Goal: Transaction & Acquisition: Purchase product/service

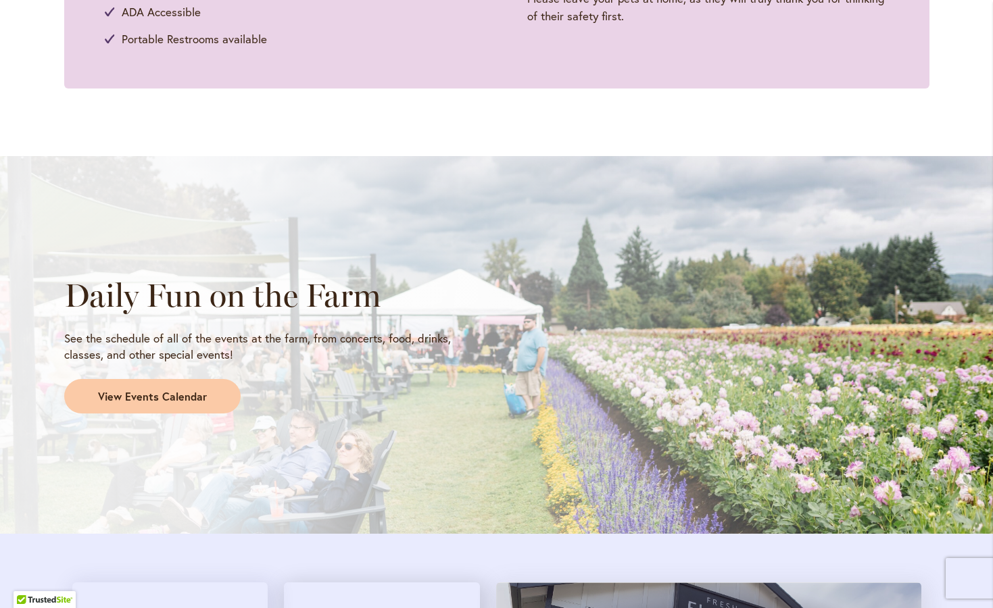
scroll to position [963, 0]
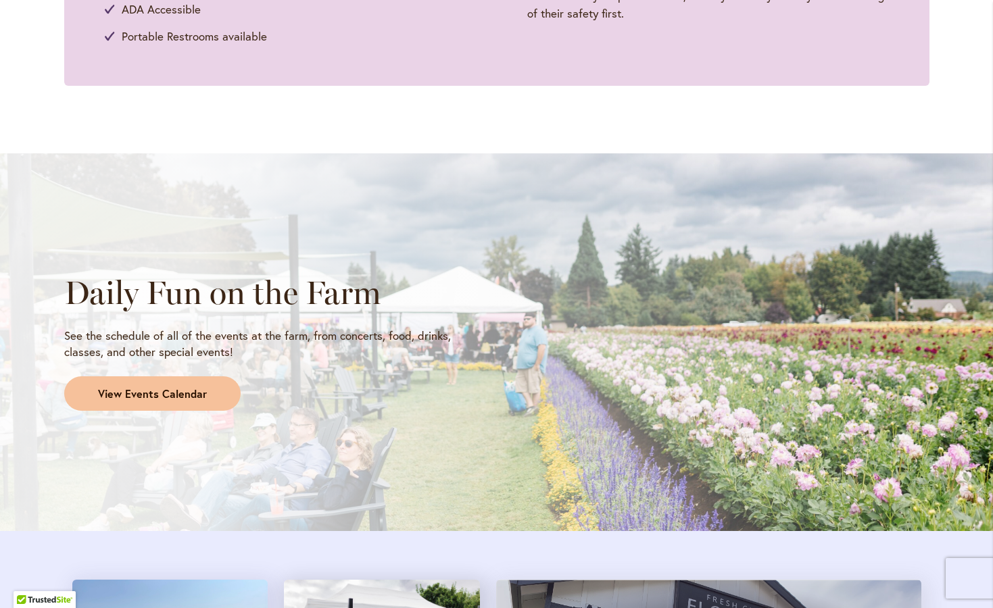
click at [168, 387] on span "View Events Calendar" at bounding box center [152, 395] width 109 height 16
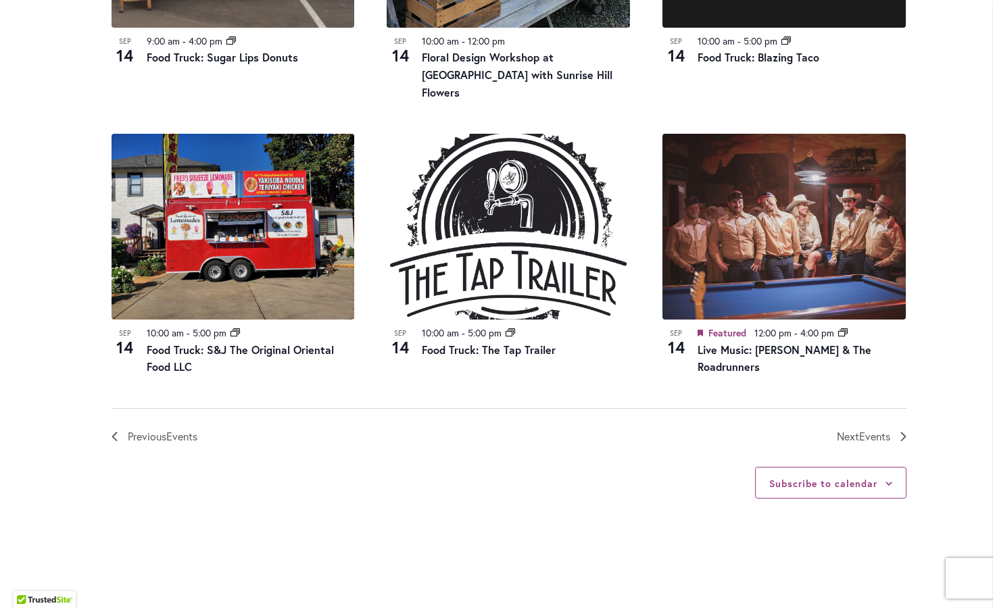
scroll to position [1476, 0]
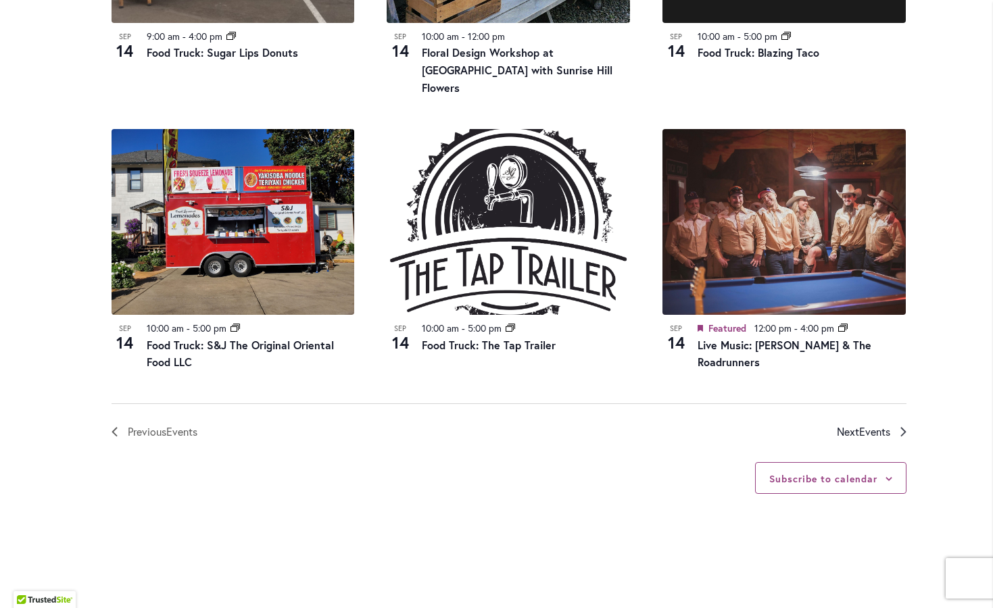
click at [843, 423] on span "Next Events" at bounding box center [863, 432] width 53 height 18
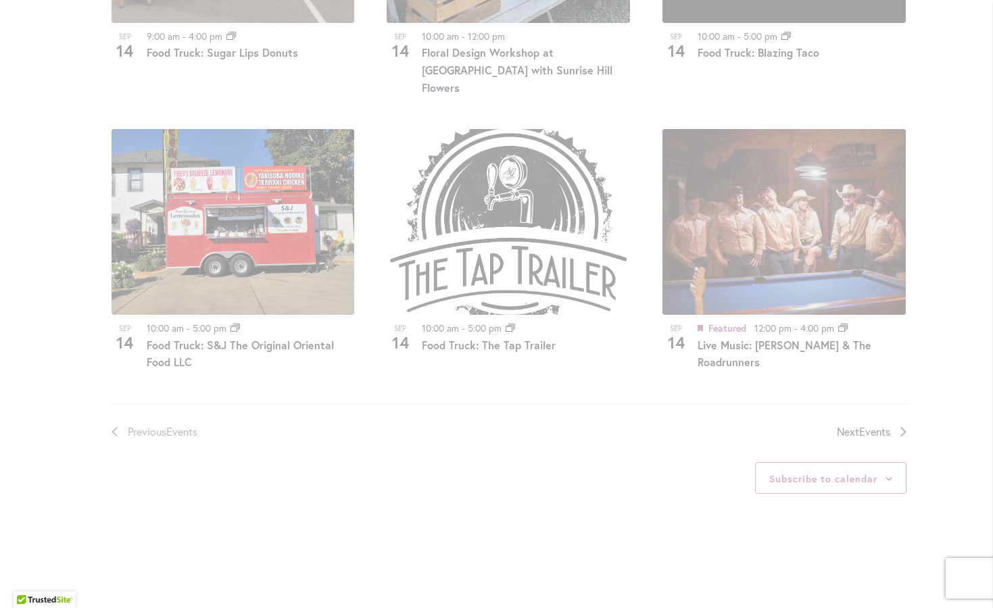
scroll to position [693, 0]
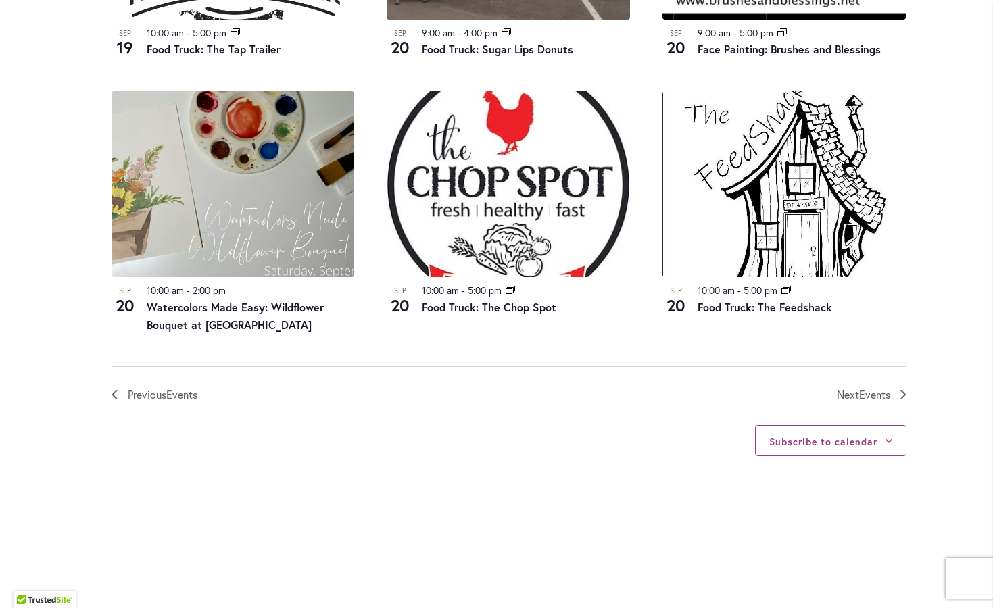
scroll to position [1443, 0]
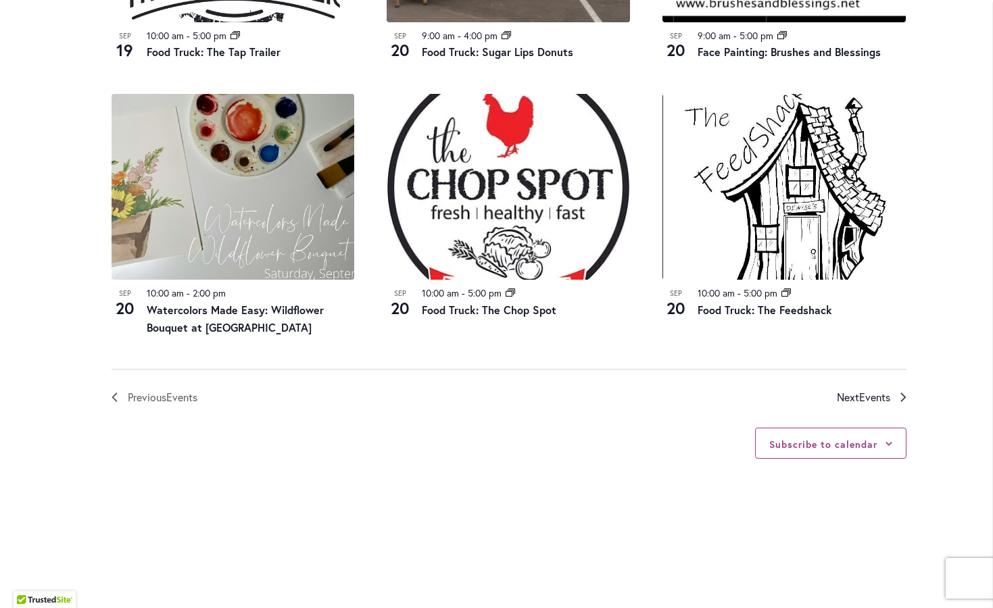
click at [850, 394] on span "Next Events" at bounding box center [863, 398] width 53 height 18
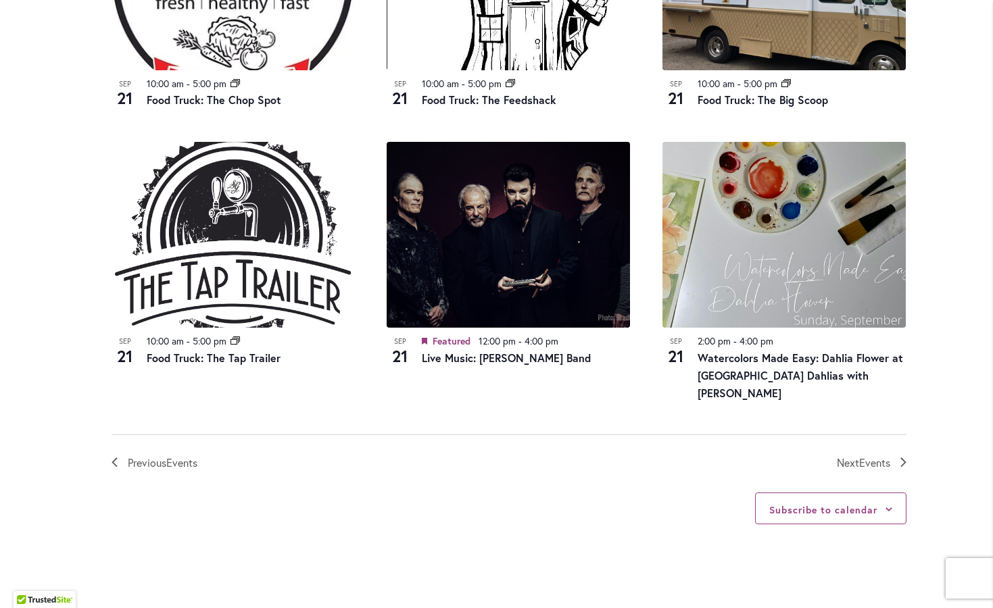
scroll to position [1376, 0]
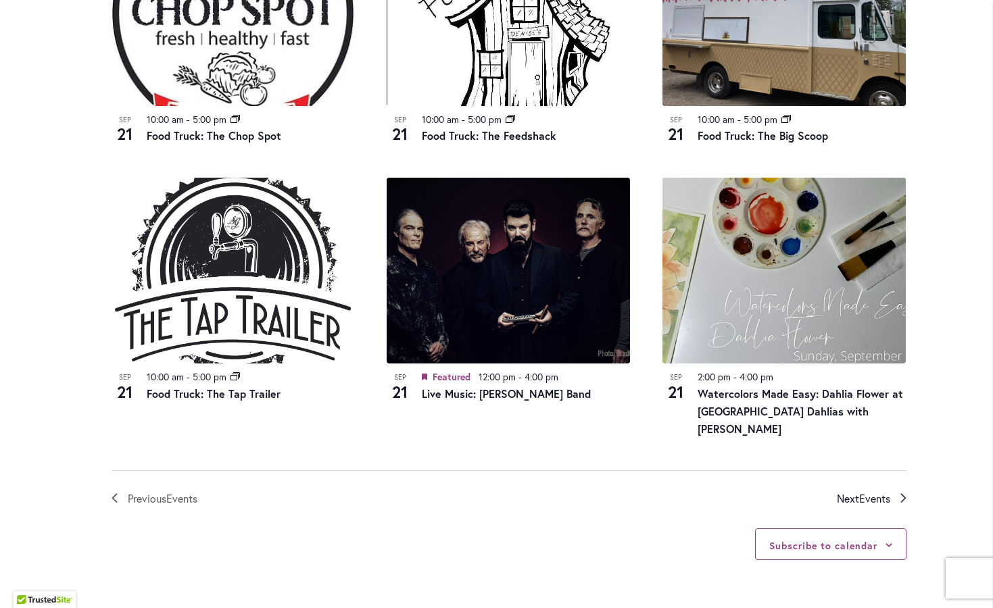
click at [841, 490] on span "Next Events" at bounding box center [863, 499] width 53 height 18
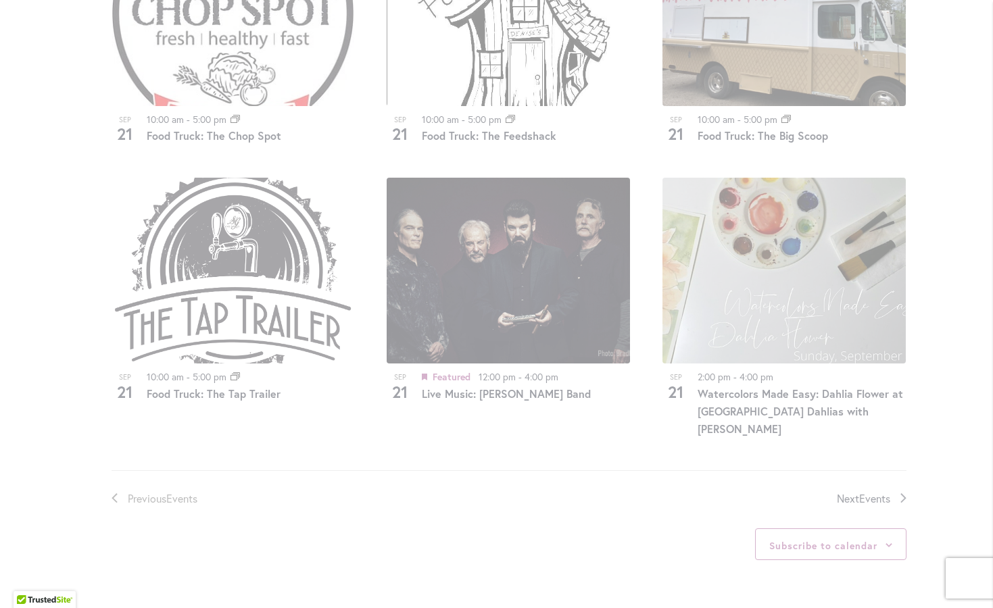
scroll to position [693, 0]
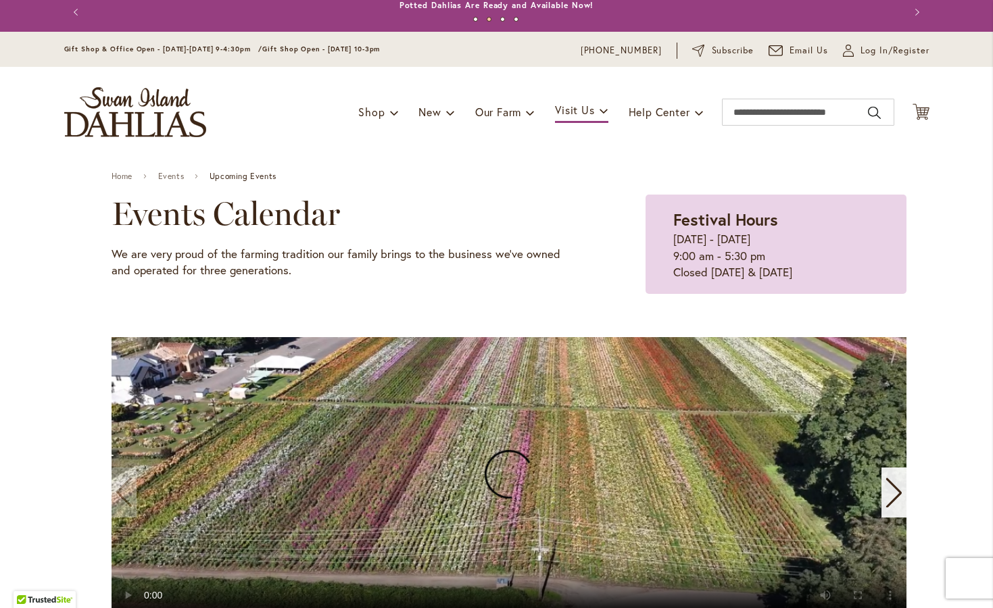
scroll to position [5, 0]
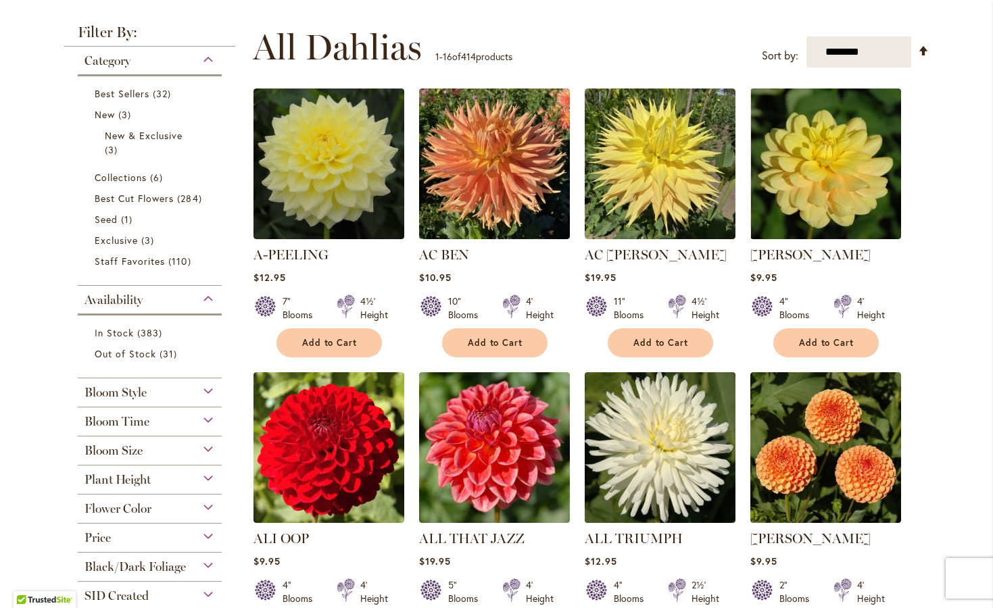
scroll to position [254, 0]
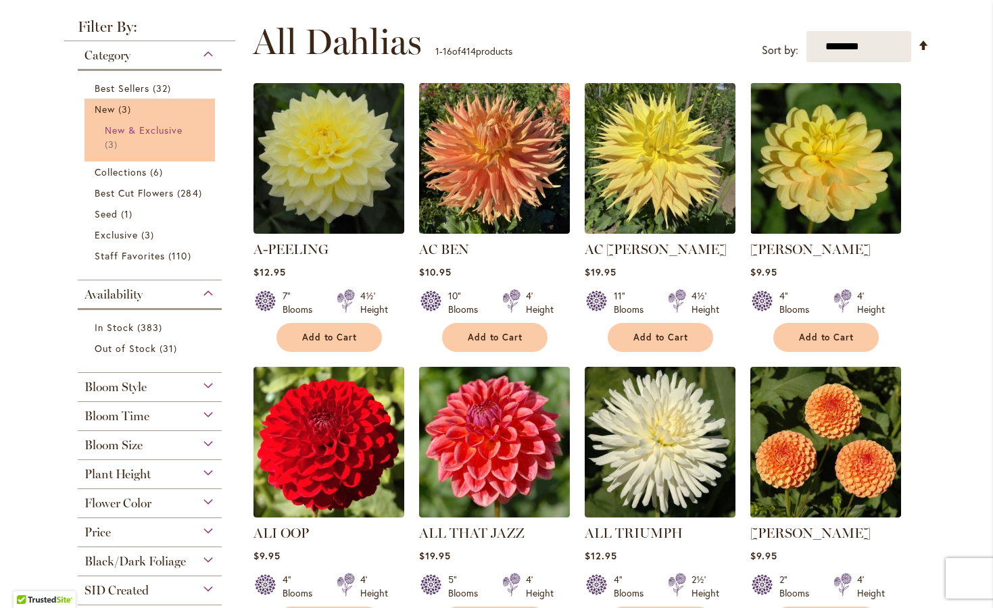
click at [138, 151] on link "New & Exclusive 3 items" at bounding box center [152, 137] width 94 height 28
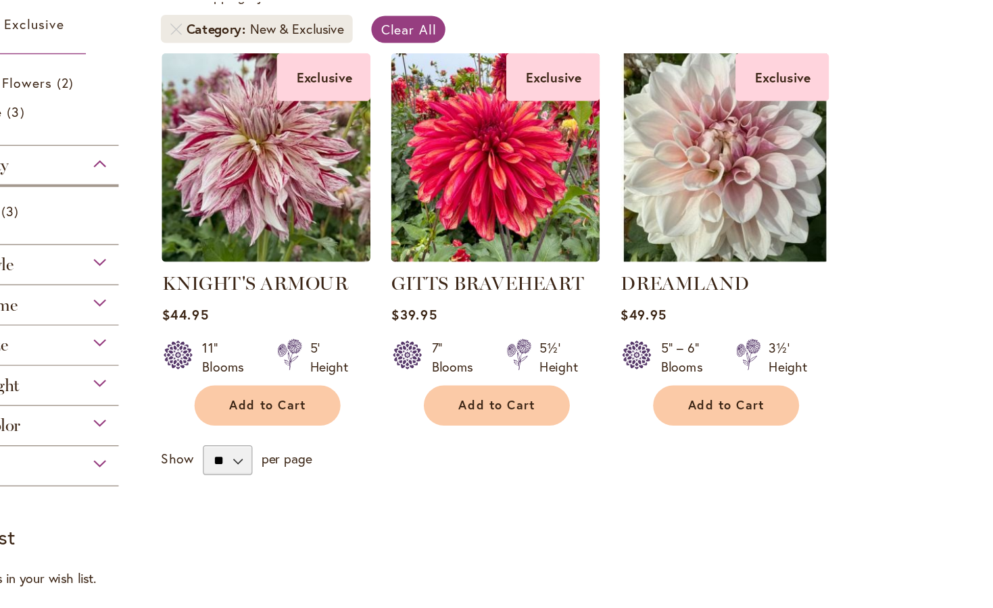
scroll to position [130, 0]
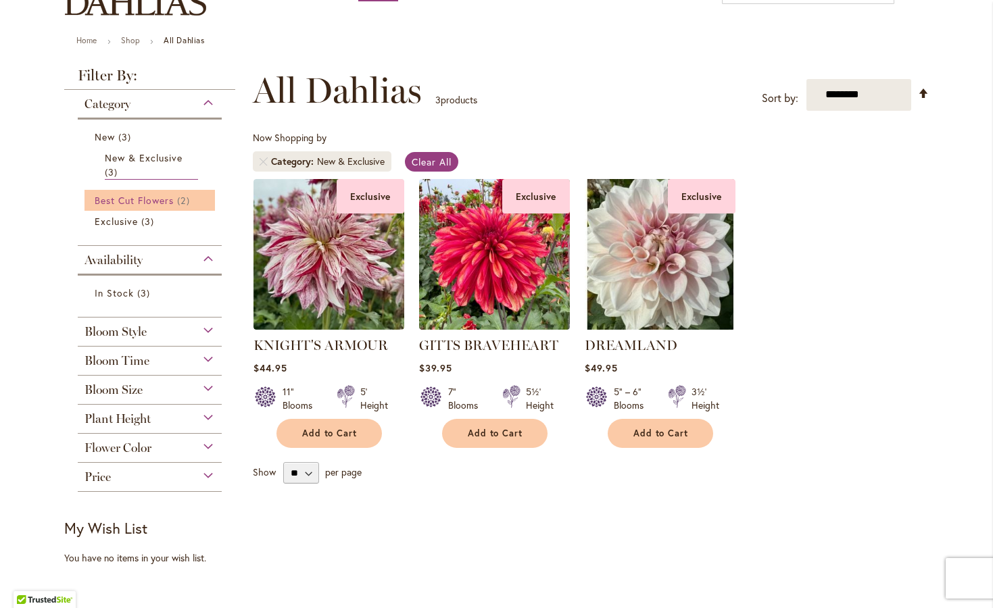
click at [169, 207] on span "Best Cut Flowers" at bounding box center [135, 200] width 80 height 13
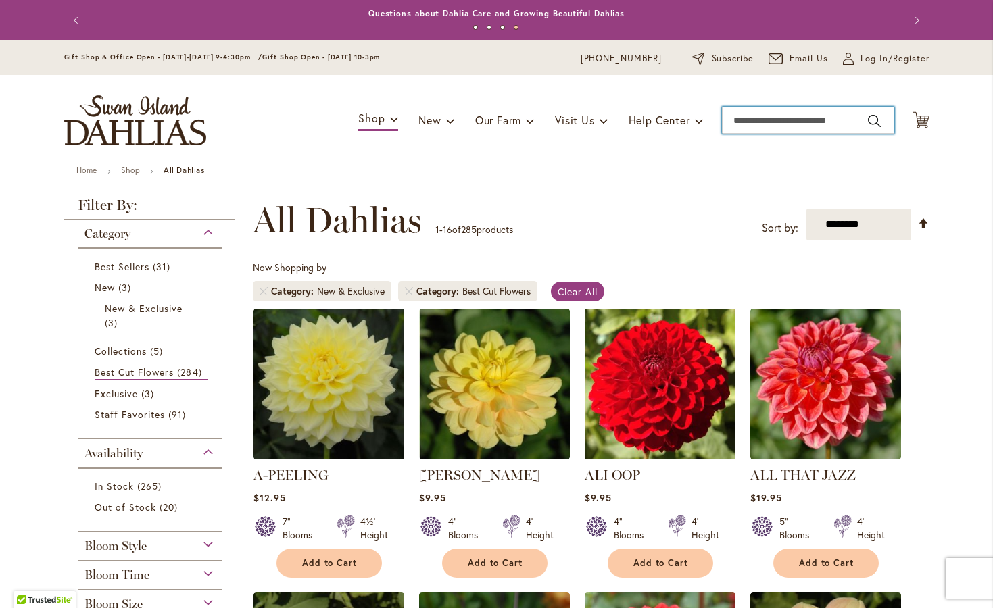
click at [752, 124] on input "Search" at bounding box center [808, 120] width 172 height 27
type input "****"
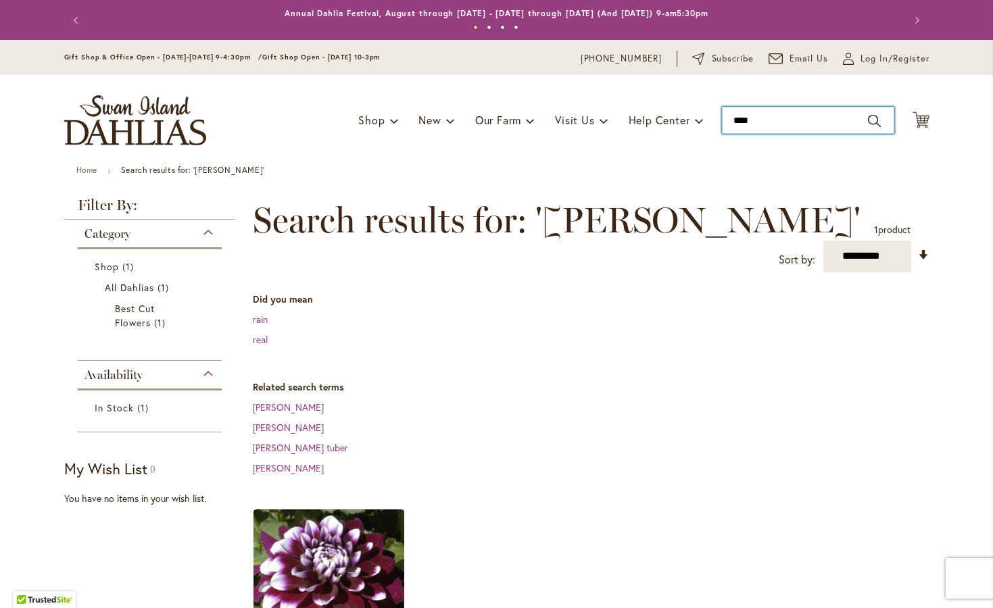
type input "****"
drag, startPoint x: 0, startPoint y: 0, endPoint x: 864, endPoint y: 124, distance: 873.3
click at [864, 124] on input "****" at bounding box center [808, 120] width 172 height 27
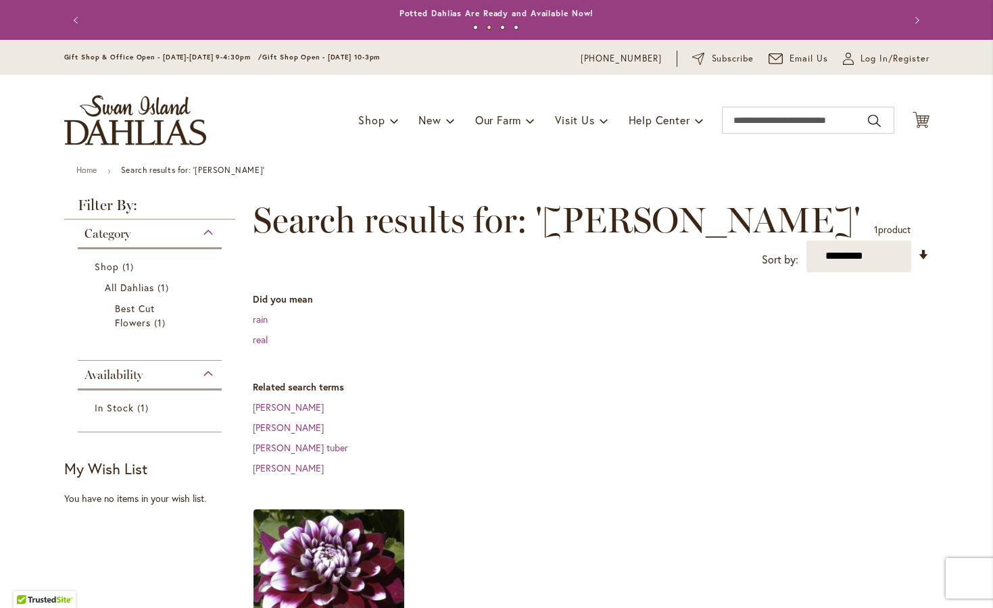
click at [931, 412] on main "**********" at bounding box center [496, 550] width 889 height 704
drag, startPoint x: 845, startPoint y: 114, endPoint x: 716, endPoint y: 122, distance: 128.6
click at [722, 122] on input "Search" at bounding box center [808, 120] width 172 height 27
drag, startPoint x: 776, startPoint y: 129, endPoint x: 866, endPoint y: 116, distance: 91.5
click at [868, 116] on button "Search" at bounding box center [874, 121] width 12 height 22
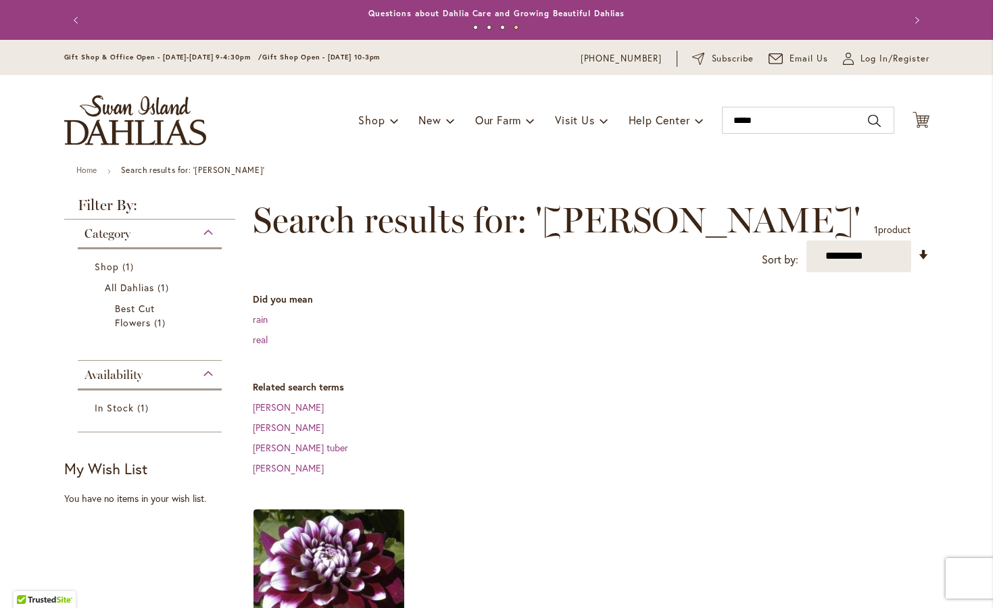
type input "*****"
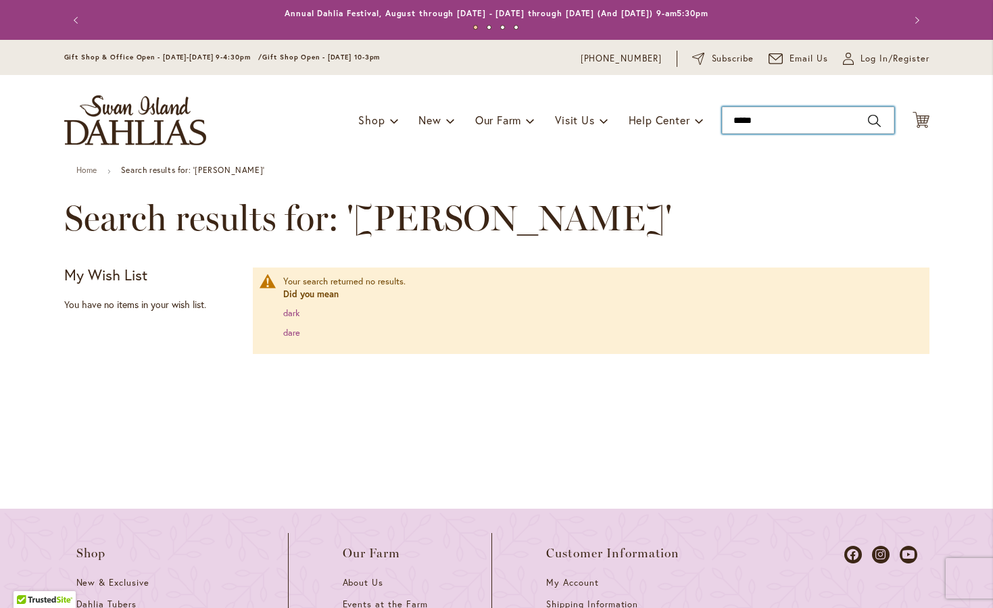
drag, startPoint x: 725, startPoint y: 118, endPoint x: 782, endPoint y: 118, distance: 57.4
click at [782, 118] on input "*****" at bounding box center [808, 120] width 172 height 27
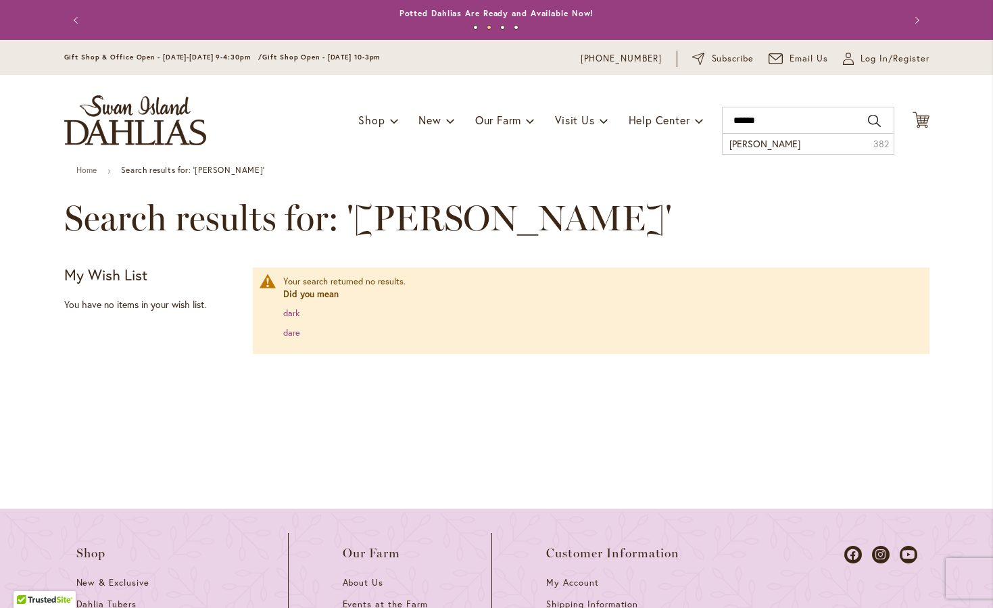
drag, startPoint x: 782, startPoint y: 118, endPoint x: 870, endPoint y: 119, distance: 88.5
click at [870, 119] on button "Search" at bounding box center [874, 121] width 12 height 22
type input "******"
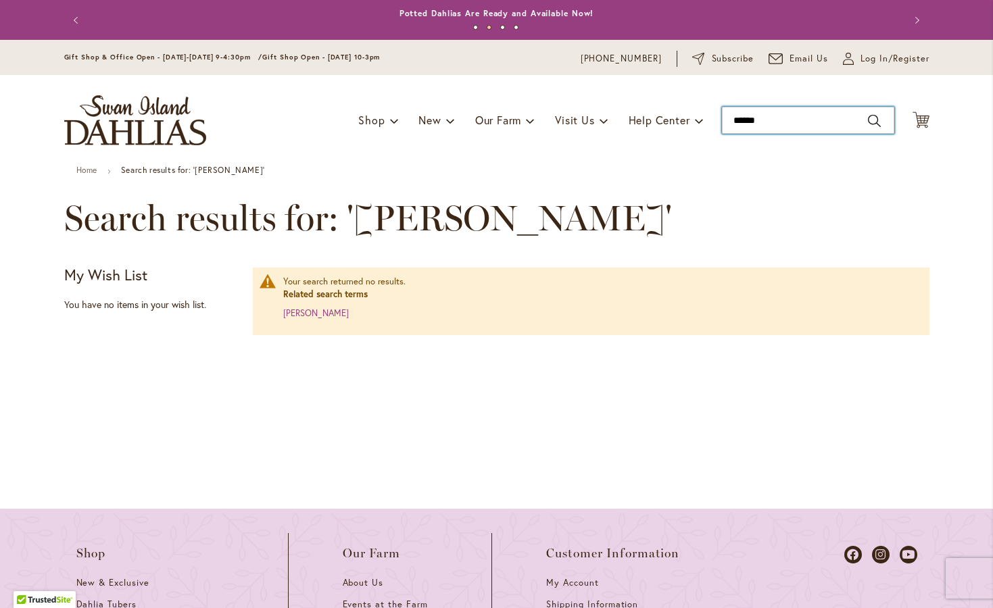
drag, startPoint x: 729, startPoint y: 118, endPoint x: 788, endPoint y: 118, distance: 59.5
click at [788, 118] on input "******" at bounding box center [808, 120] width 172 height 27
type input "*****"
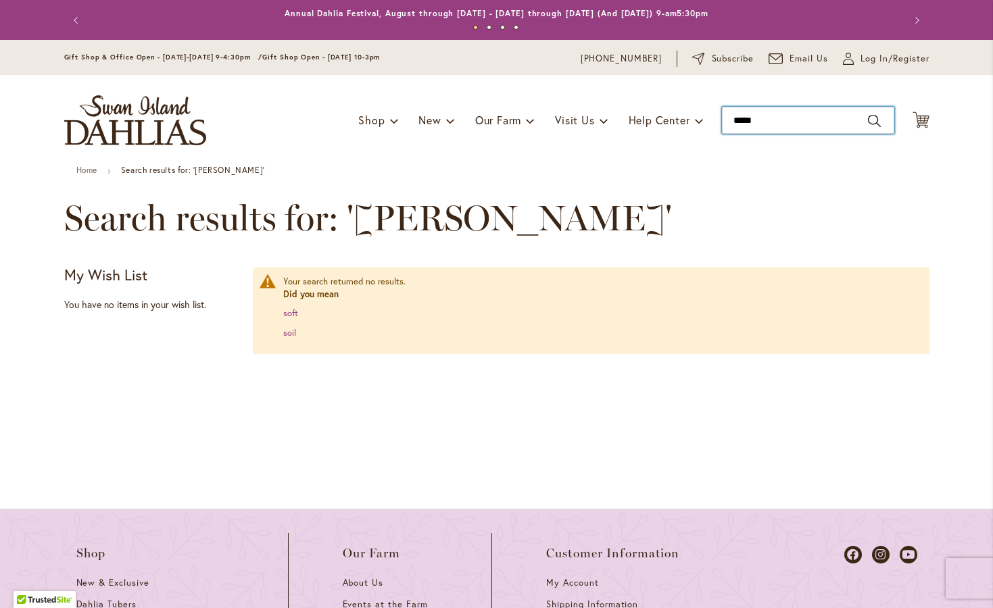
drag, startPoint x: 0, startPoint y: 0, endPoint x: 758, endPoint y: 122, distance: 768.0
click at [758, 122] on input "*****" at bounding box center [808, 120] width 172 height 27
drag, startPoint x: 758, startPoint y: 122, endPoint x: 718, endPoint y: 122, distance: 39.2
click at [722, 122] on input "*****" at bounding box center [808, 120] width 172 height 27
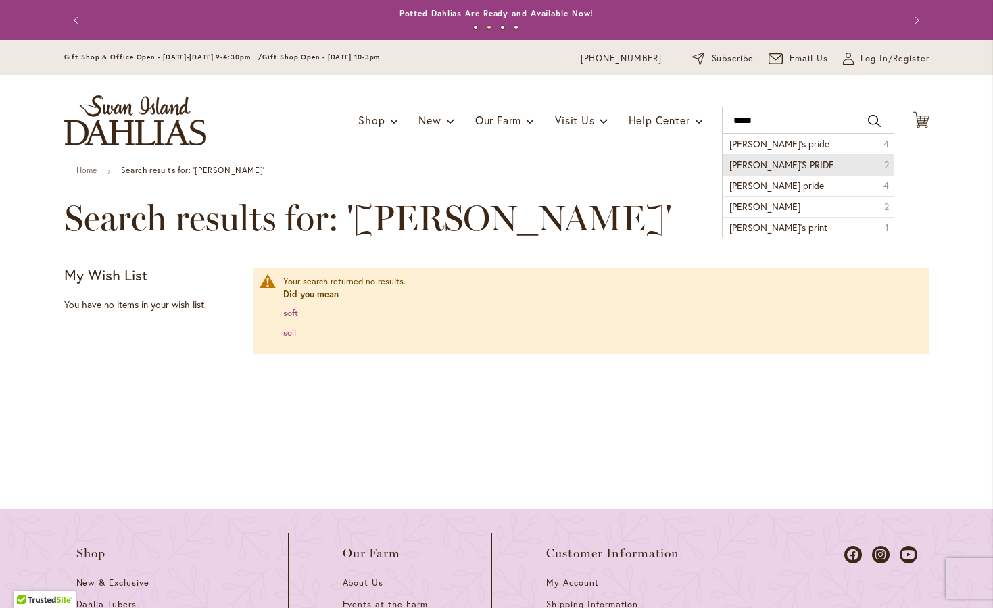
click at [775, 162] on span "IRENE’S PRIDE" at bounding box center [781, 164] width 105 height 13
type input "**********"
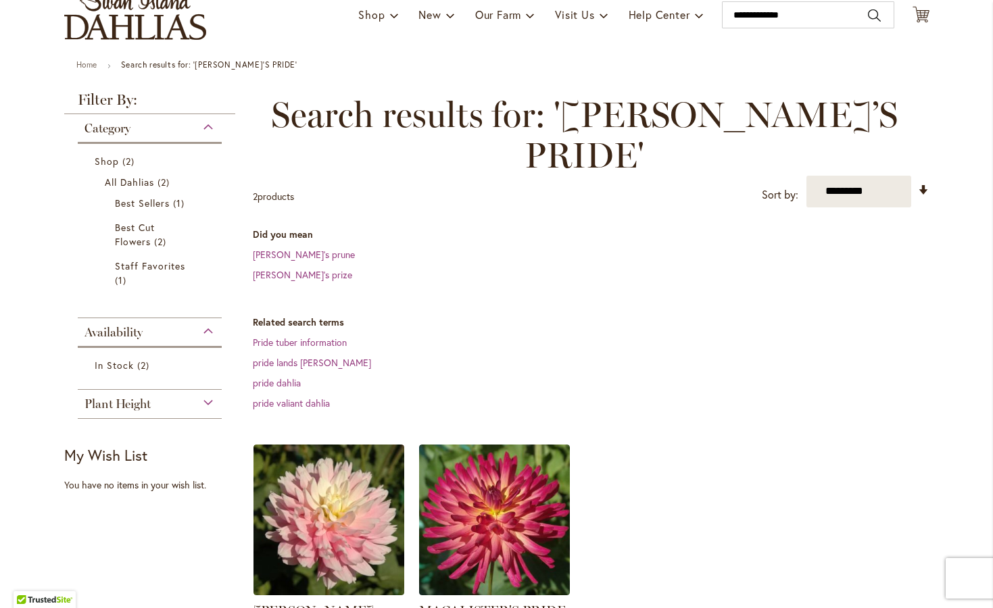
scroll to position [103, 0]
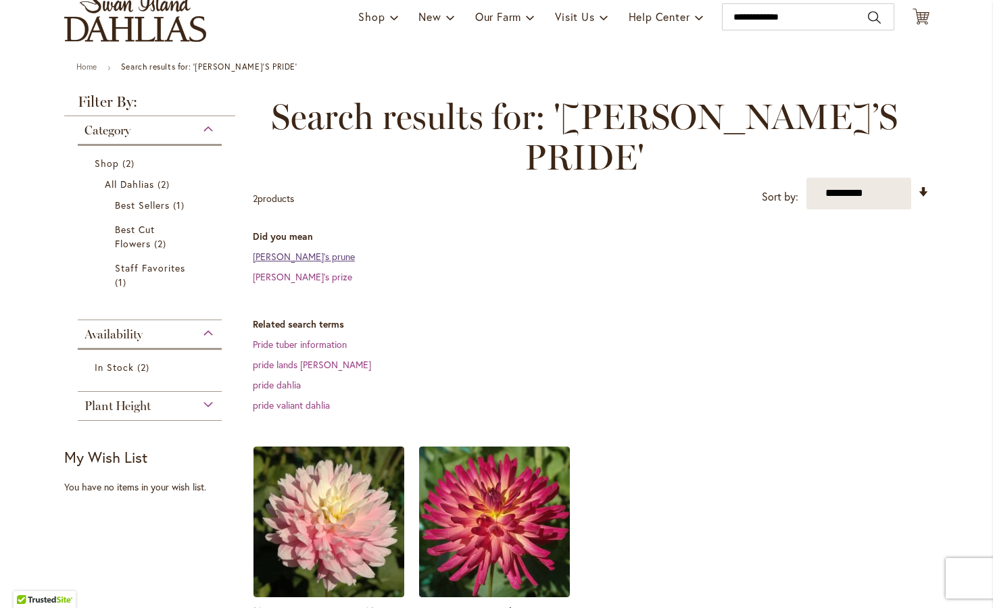
click at [287, 250] on link "[PERSON_NAME]’s prune" at bounding box center [304, 256] width 102 height 13
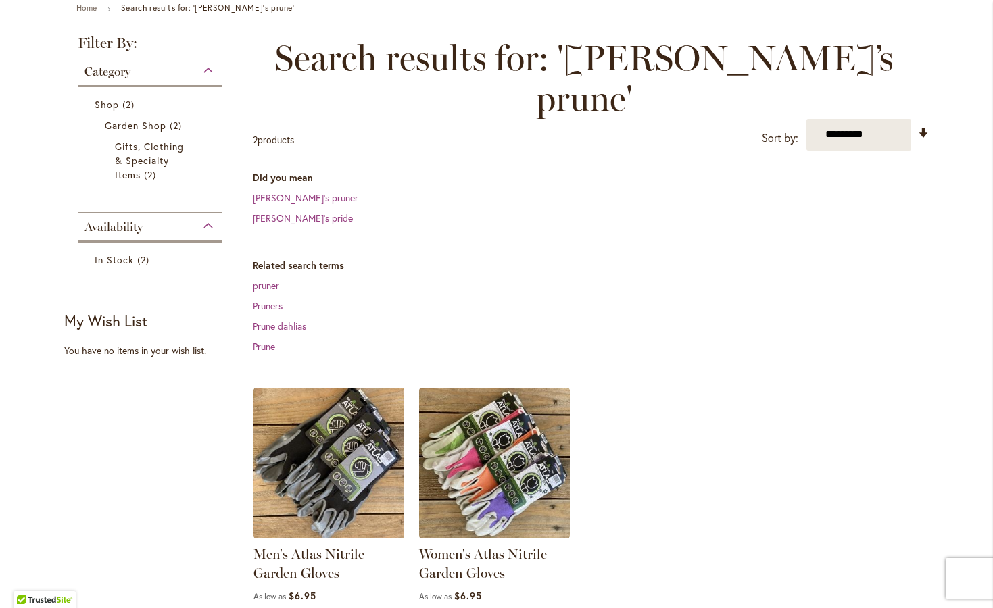
scroll to position [170, 0]
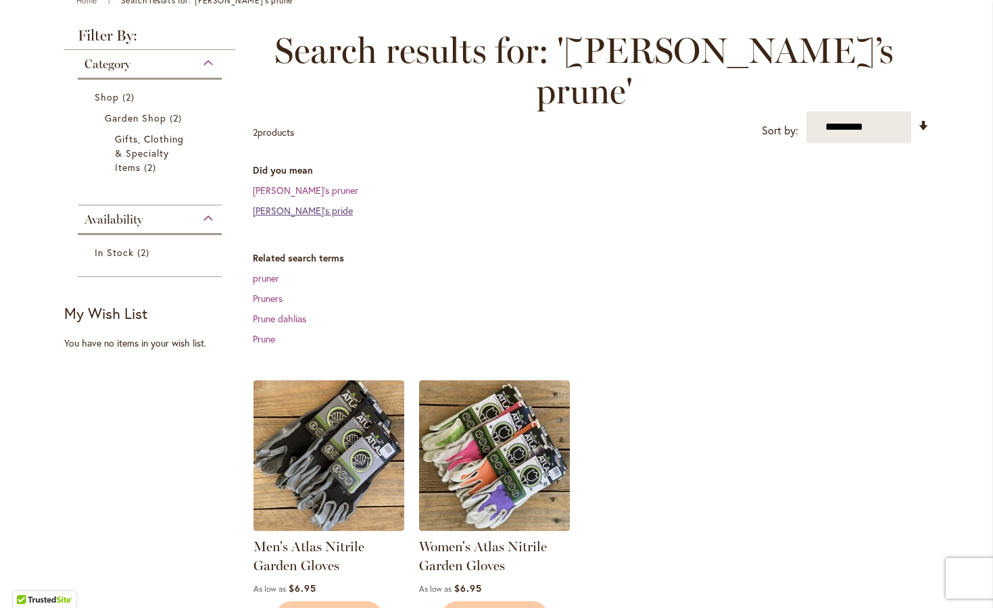
click at [280, 204] on link "irene’s pride" at bounding box center [303, 210] width 100 height 13
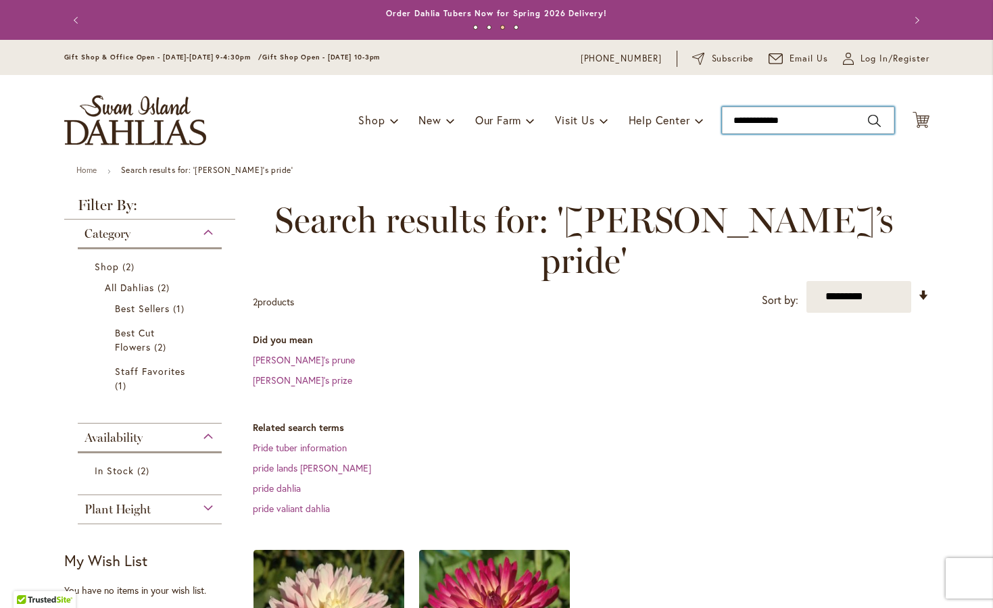
drag, startPoint x: 727, startPoint y: 121, endPoint x: 806, endPoint y: 122, distance: 79.1
click at [806, 122] on input "**********" at bounding box center [808, 120] width 172 height 27
type input "********"
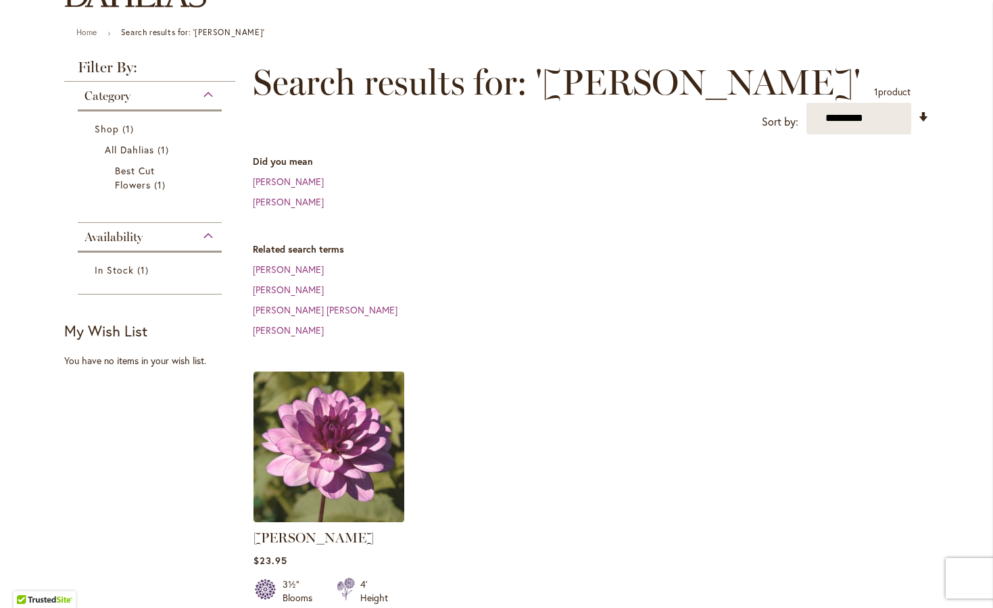
scroll to position [107, 0]
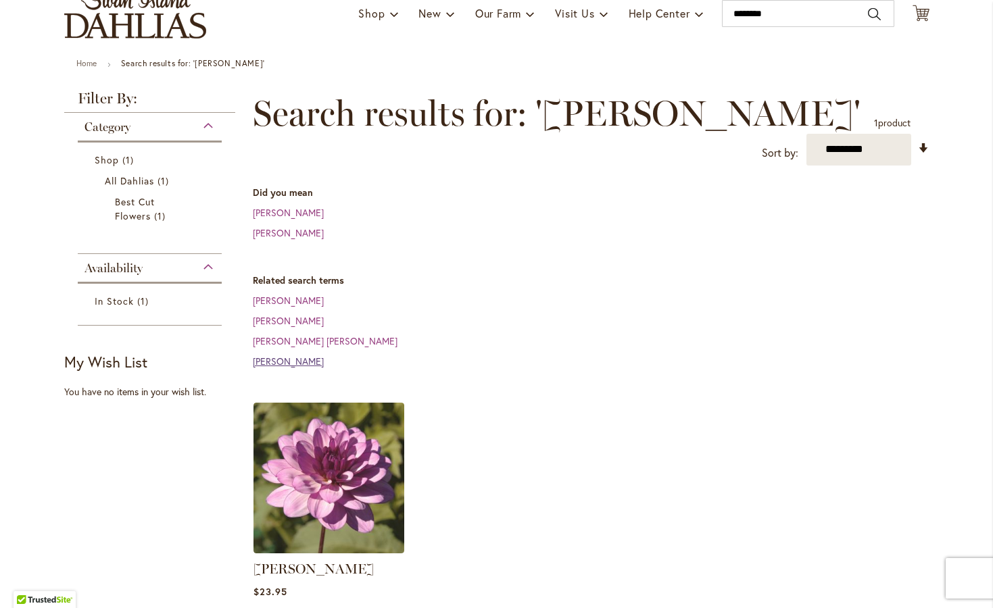
click at [294, 355] on link "Michelle Ma Belle" at bounding box center [288, 361] width 71 height 13
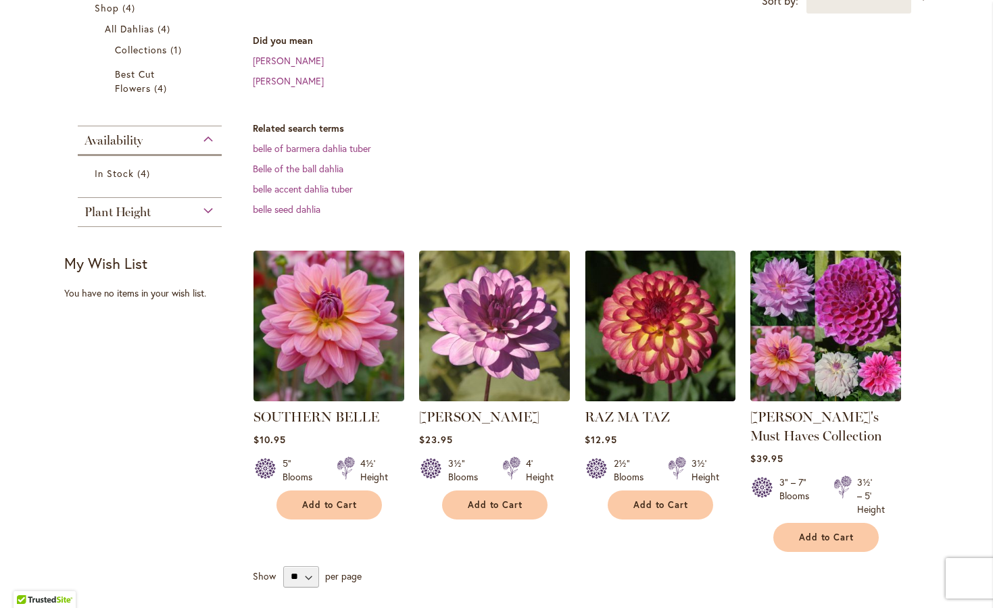
scroll to position [249, 0]
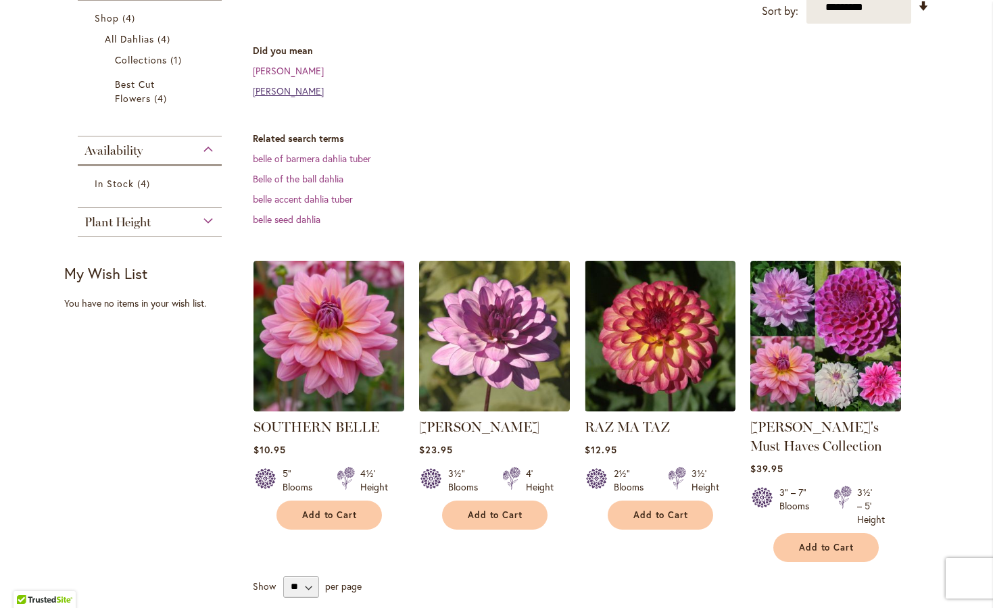
click at [302, 97] on link "[PERSON_NAME]" at bounding box center [288, 90] width 71 height 13
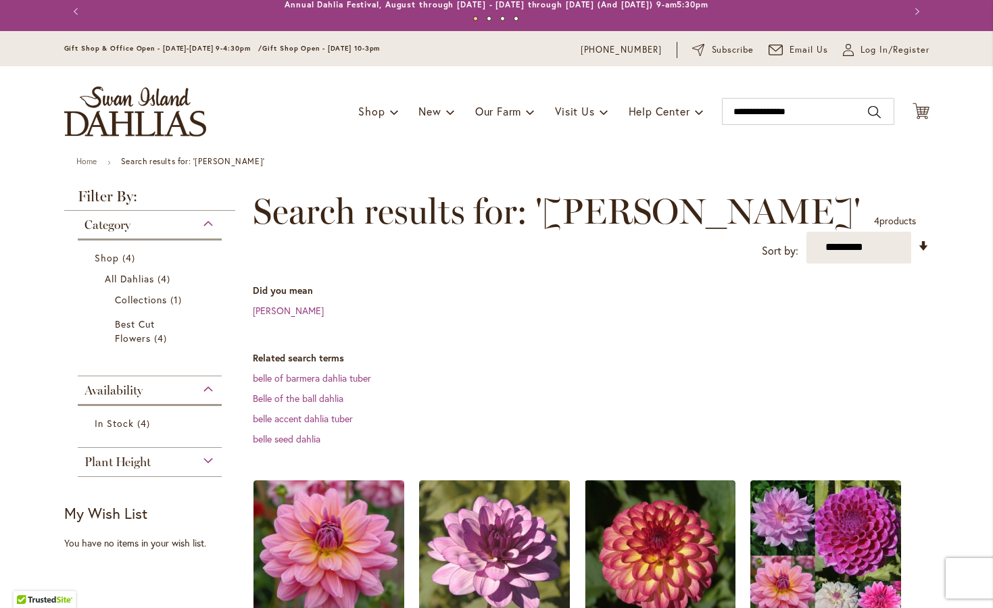
scroll to position [13, 0]
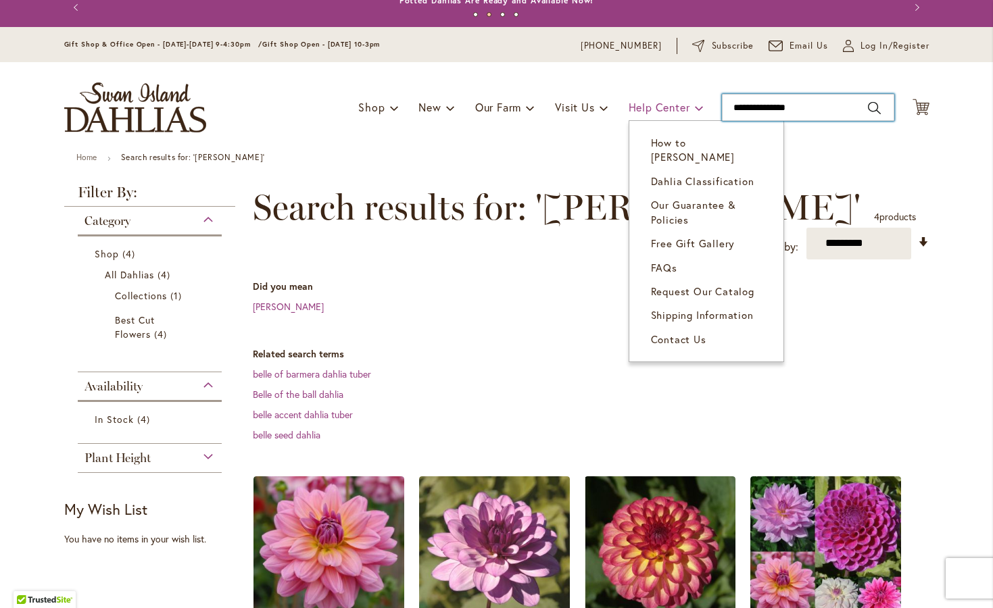
drag, startPoint x: 804, startPoint y: 107, endPoint x: 677, endPoint y: 99, distance: 127.3
click at [677, 99] on div "Toggle Nav Shop Dahlia Tubers Collections Fresh Cut Dahlias Gardening Supplies …" at bounding box center [497, 107] width 892 height 91
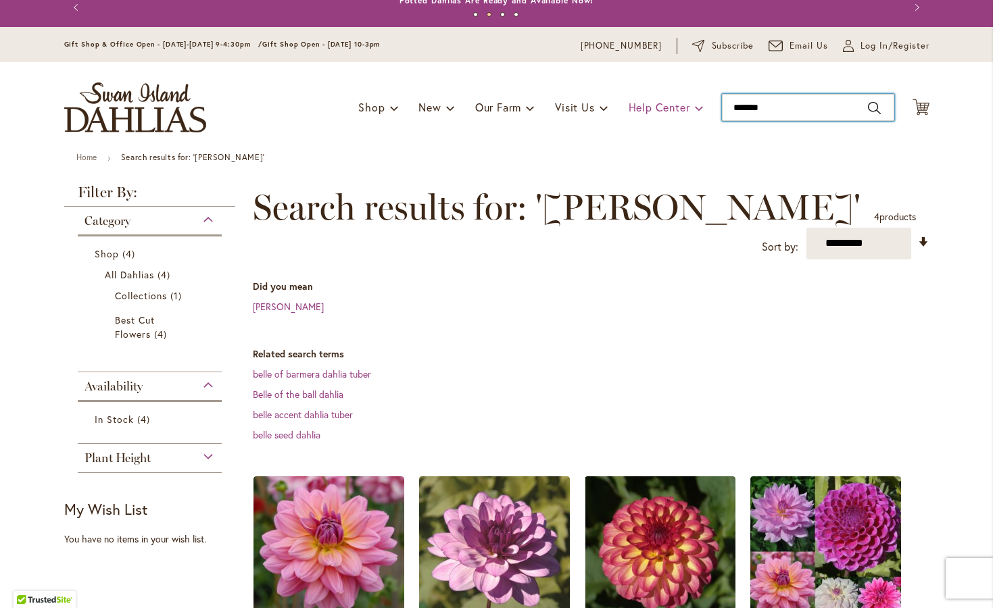
type input "********"
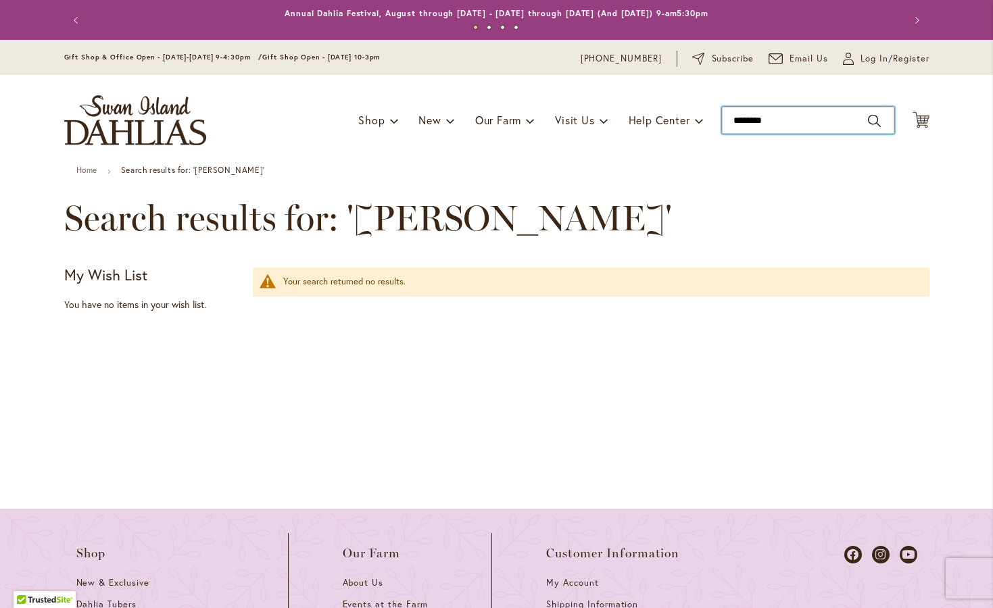
drag, startPoint x: 728, startPoint y: 122, endPoint x: 812, endPoint y: 118, distance: 84.5
click at [812, 118] on input "********" at bounding box center [808, 120] width 172 height 27
type input "*****"
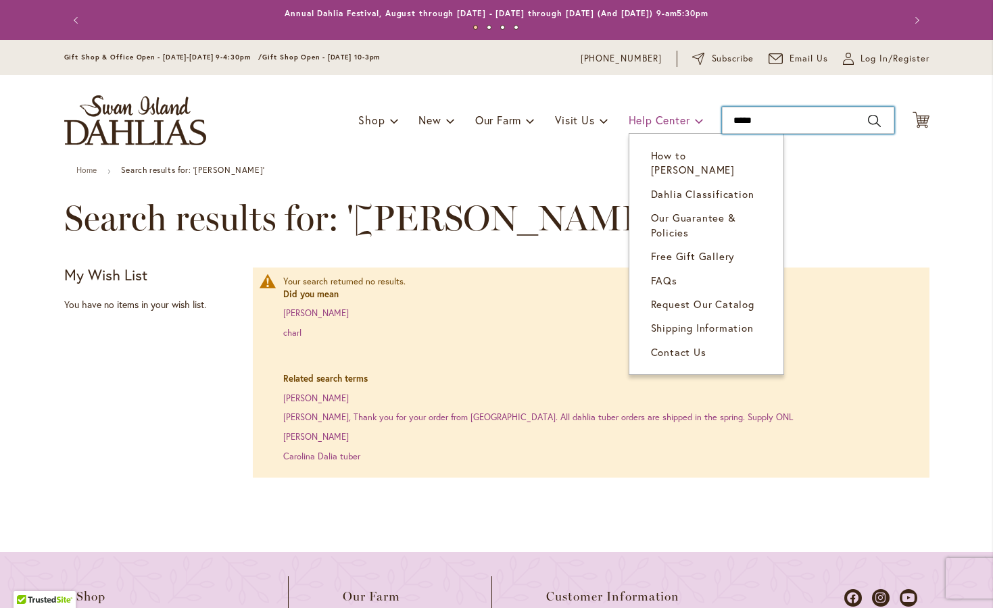
drag, startPoint x: 765, startPoint y: 118, endPoint x: 660, endPoint y: 121, distance: 105.5
click at [660, 121] on div "Toggle Nav Shop Dahlia Tubers Collections Fresh Cut Dahlias Gardening Supplies …" at bounding box center [497, 120] width 892 height 91
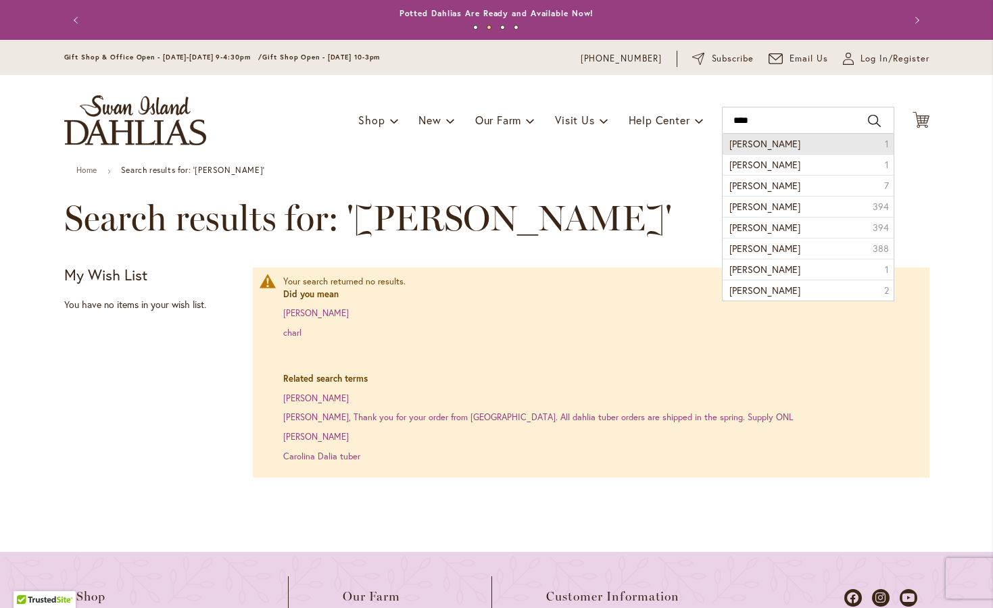
click at [868, 119] on button "Search" at bounding box center [874, 121] width 12 height 22
type input "****"
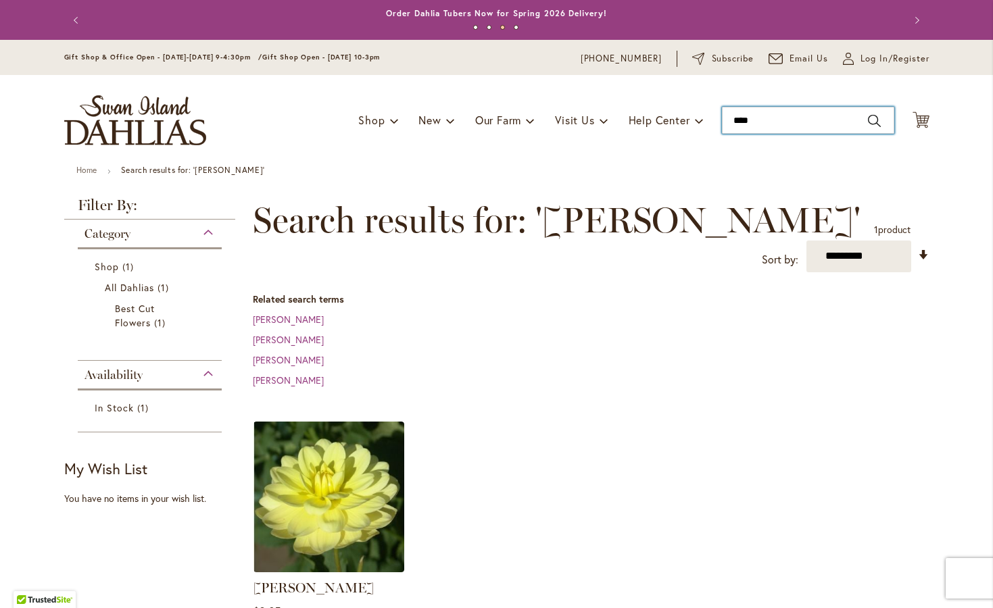
drag, startPoint x: 755, startPoint y: 116, endPoint x: 707, endPoint y: 114, distance: 48.1
click at [707, 114] on div "Toggle Nav Shop Dahlia Tubers Collections Fresh Cut Dahlias Gardening Supplies …" at bounding box center [497, 120] width 892 height 91
type input "****"
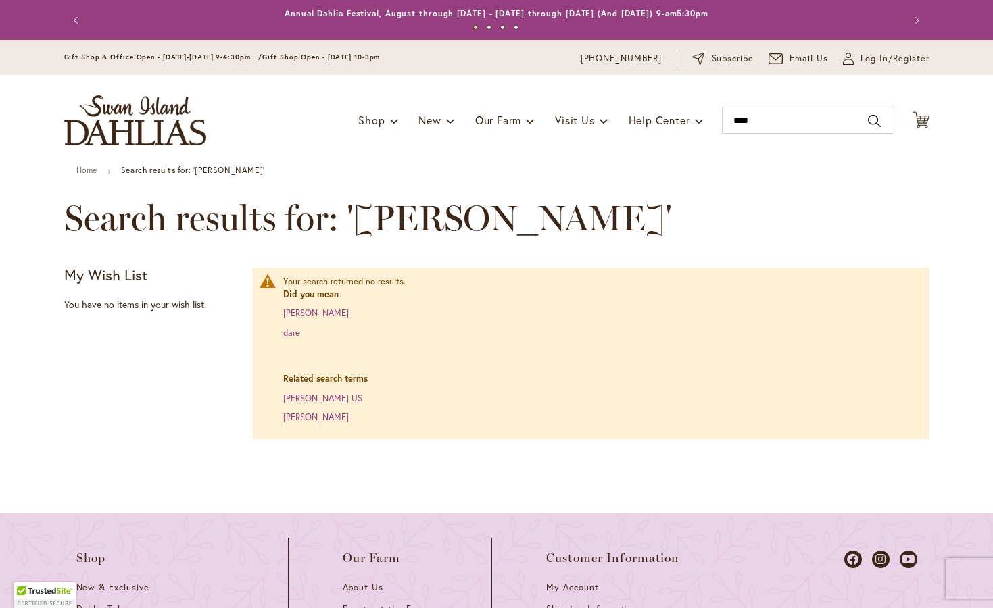
click at [869, 118] on div "Toggle Nav Shop Dahlia Tubers Collections Fresh Cut Dahlias Gardening Supplies …" at bounding box center [497, 120] width 892 height 91
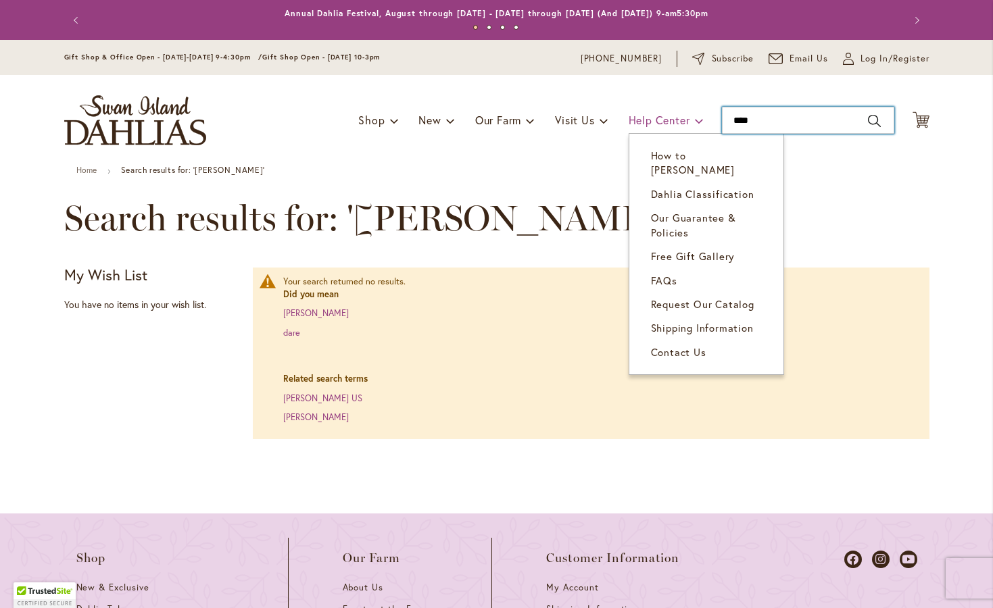
drag, startPoint x: 766, startPoint y: 119, endPoint x: 697, endPoint y: 122, distance: 68.3
click at [697, 122] on div "Toggle Nav Shop Dahlia Tubers Collections Fresh Cut Dahlias Gardening Supplies …" at bounding box center [497, 120] width 892 height 91
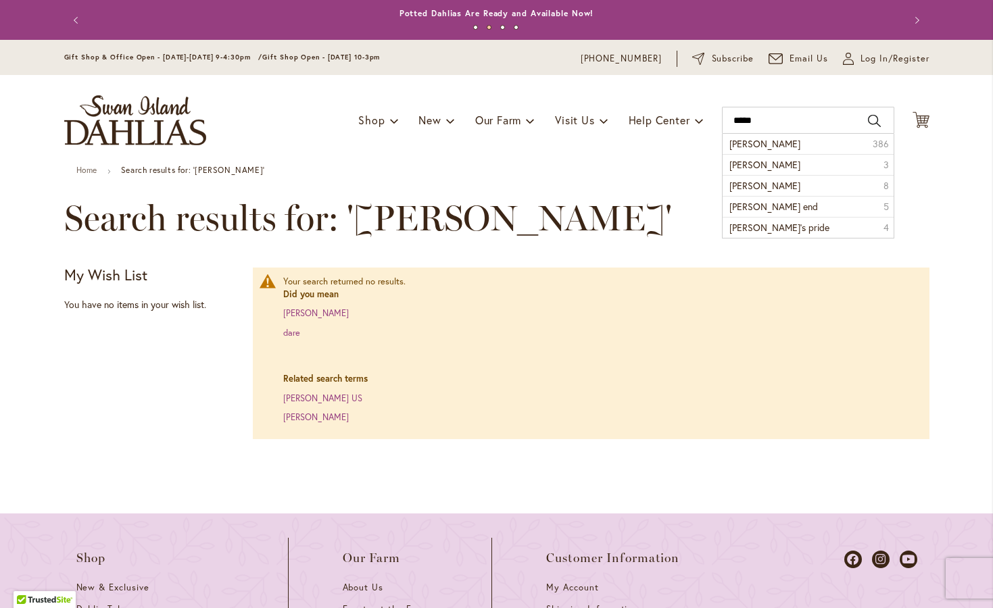
drag, startPoint x: 729, startPoint y: 126, endPoint x: 864, endPoint y: 118, distance: 135.4
click at [868, 118] on button "Search" at bounding box center [874, 121] width 12 height 22
type input "*****"
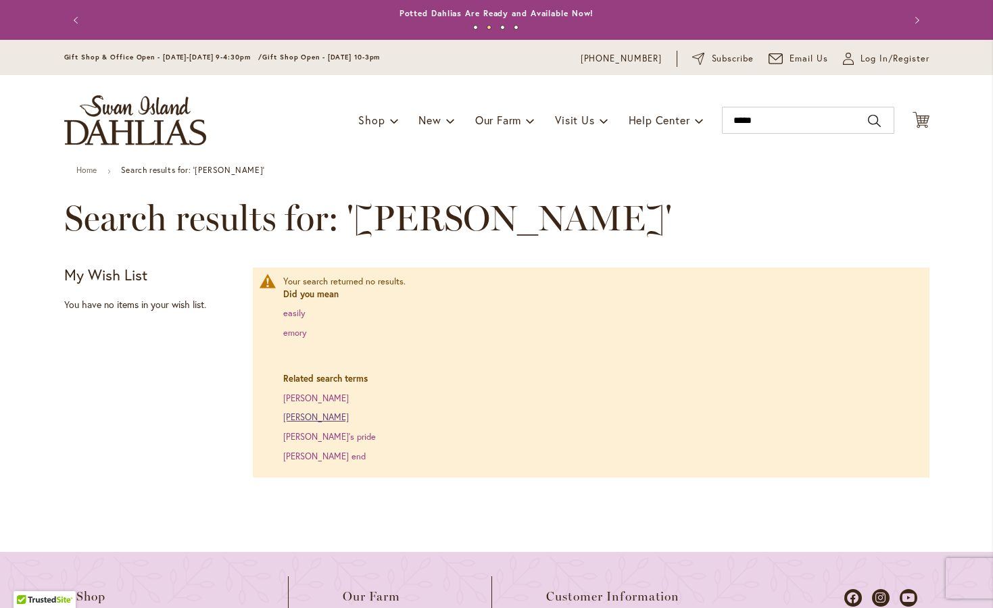
click at [317, 423] on link "[PERSON_NAME]" at bounding box center [316, 417] width 66 height 11
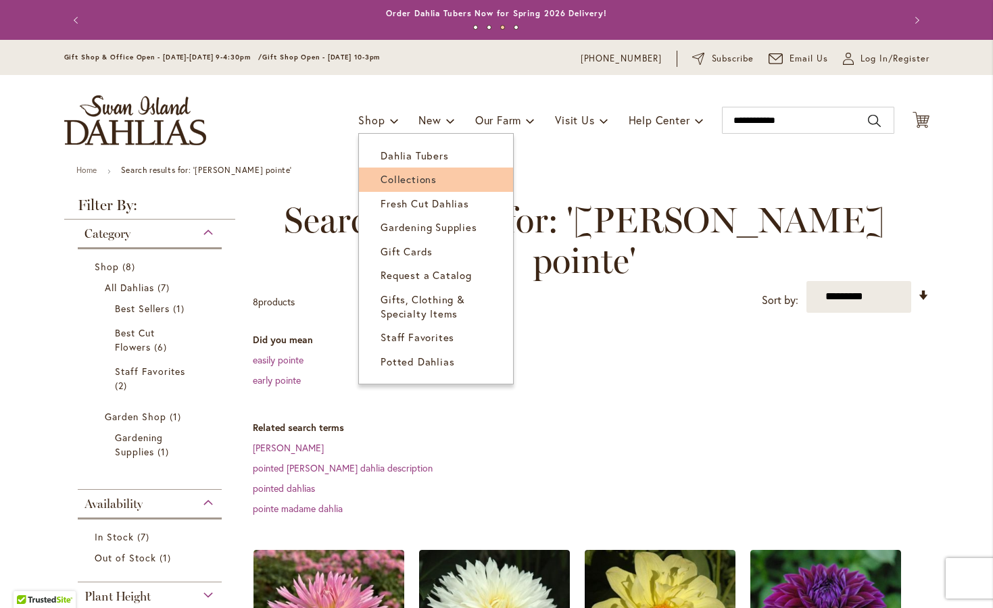
click at [381, 182] on span "Collections" at bounding box center [409, 179] width 56 height 14
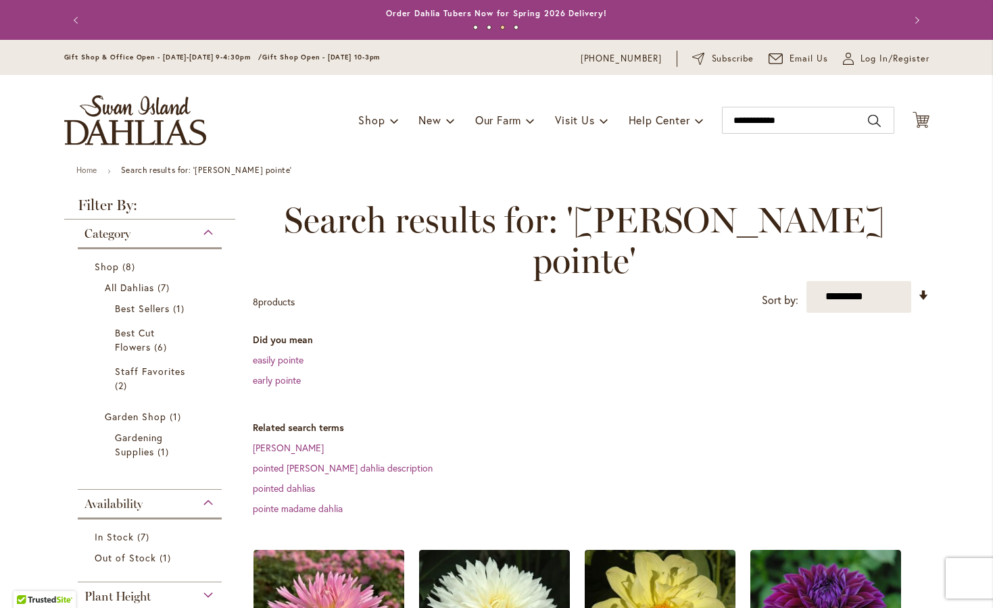
click at [374, 178] on ul "Home Search results for: 'Emily pointe'" at bounding box center [496, 172] width 841 height 12
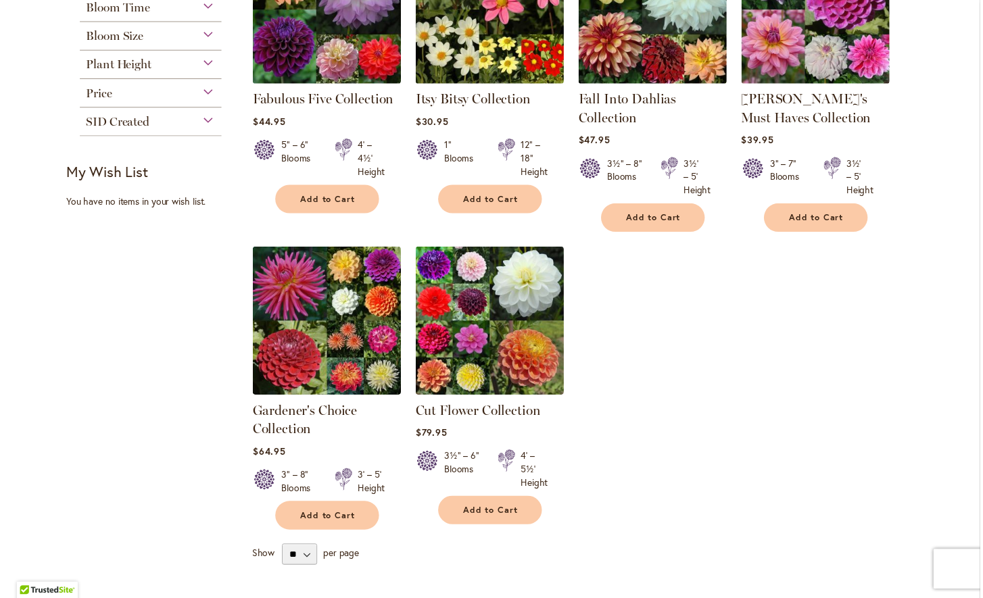
scroll to position [324, 0]
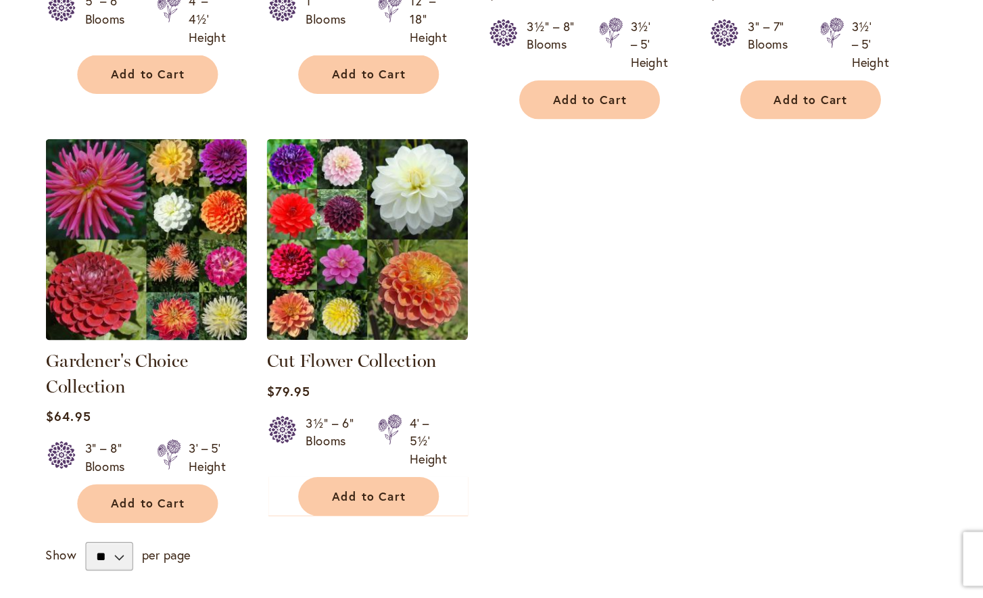
click at [245, 249] on img at bounding box center [324, 328] width 158 height 158
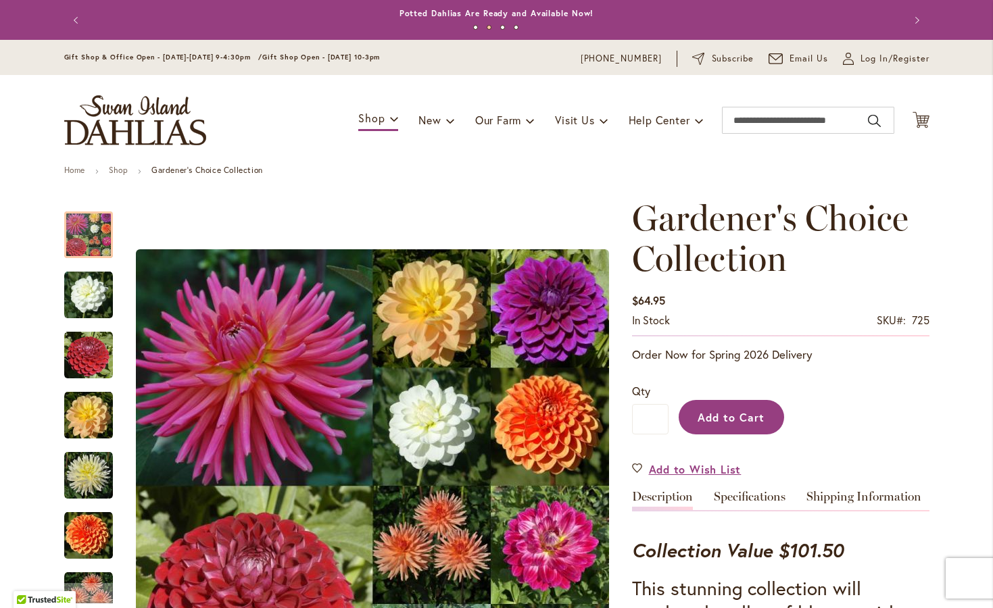
click at [747, 431] on button "Add to Cart" at bounding box center [731, 417] width 105 height 34
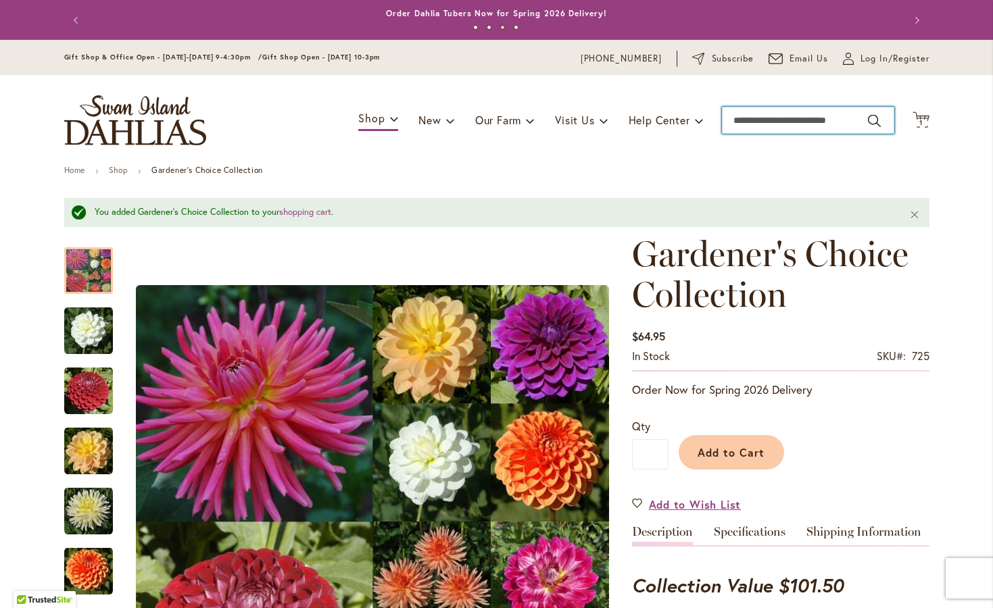
click at [762, 120] on input "Search" at bounding box center [808, 120] width 172 height 27
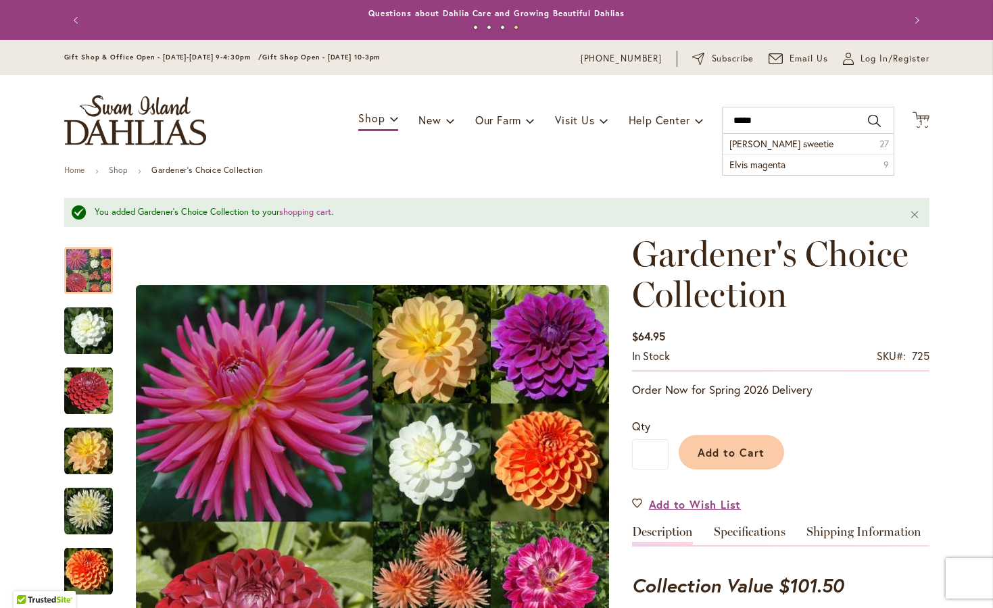
click at [870, 124] on button "Search" at bounding box center [874, 121] width 12 height 22
type input "*****"
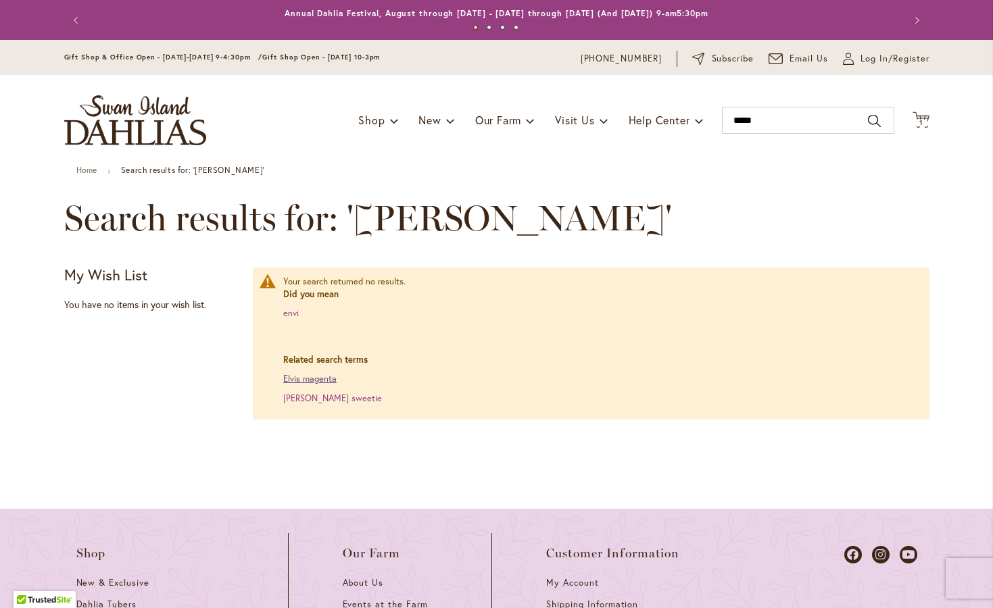
click at [310, 385] on link "Elvis magenta" at bounding box center [309, 378] width 53 height 11
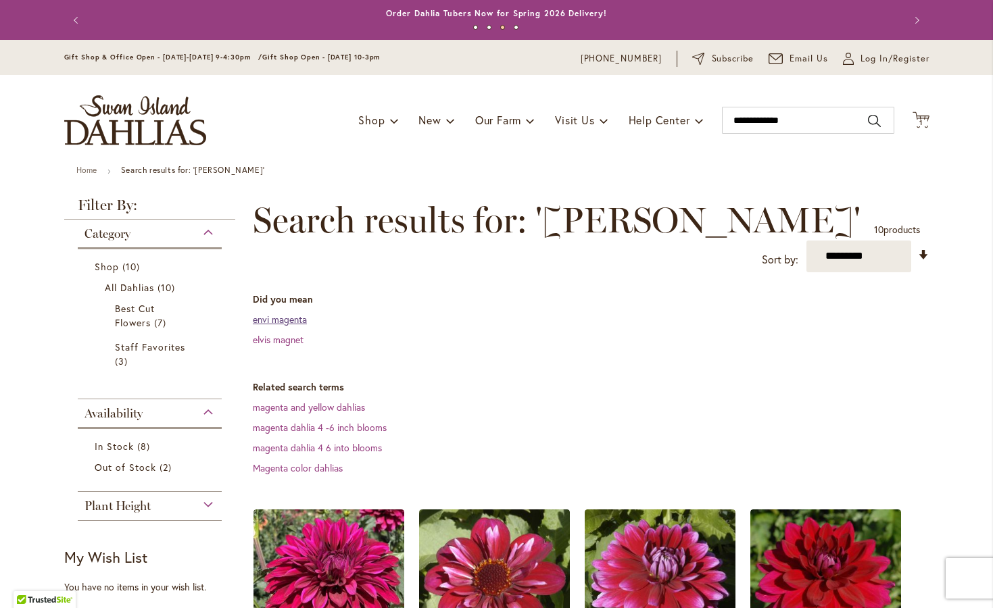
click at [290, 326] on link "envi magenta" at bounding box center [280, 319] width 54 height 13
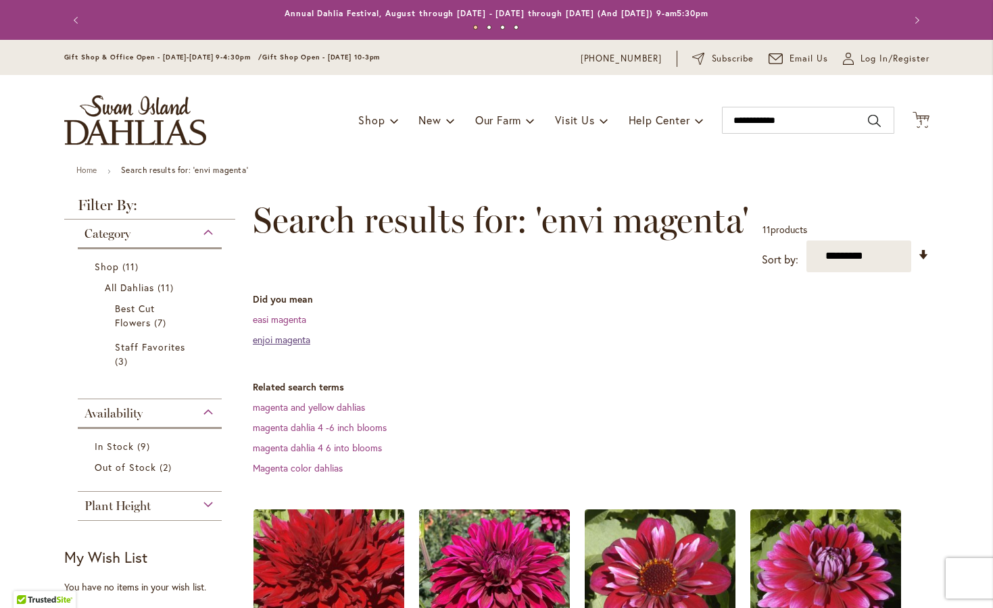
click at [286, 346] on link "enjoi magenta" at bounding box center [281, 339] width 57 height 13
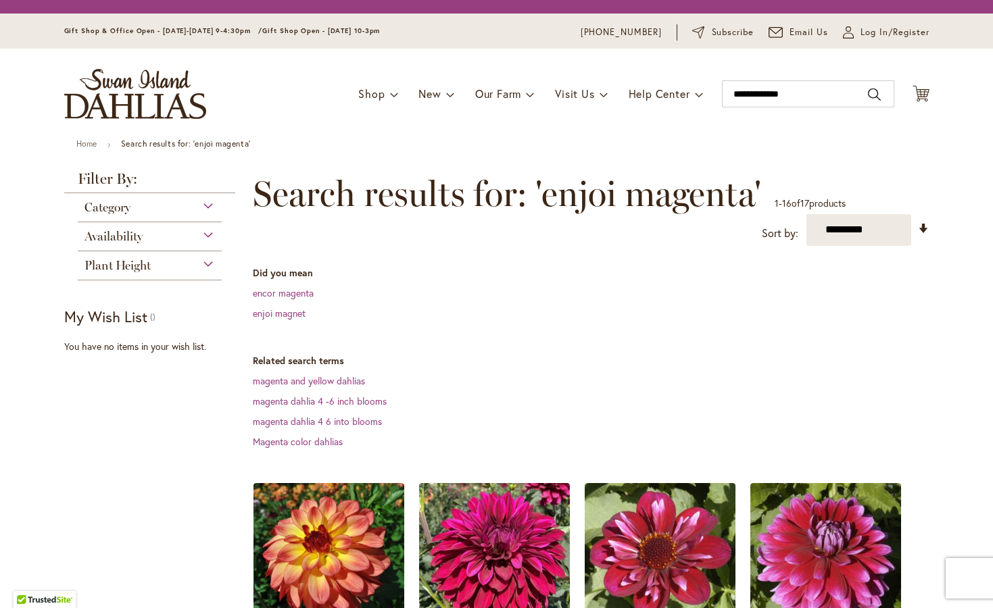
click at [284, 320] on dd "enjoi magnet" at bounding box center [591, 314] width 677 height 14
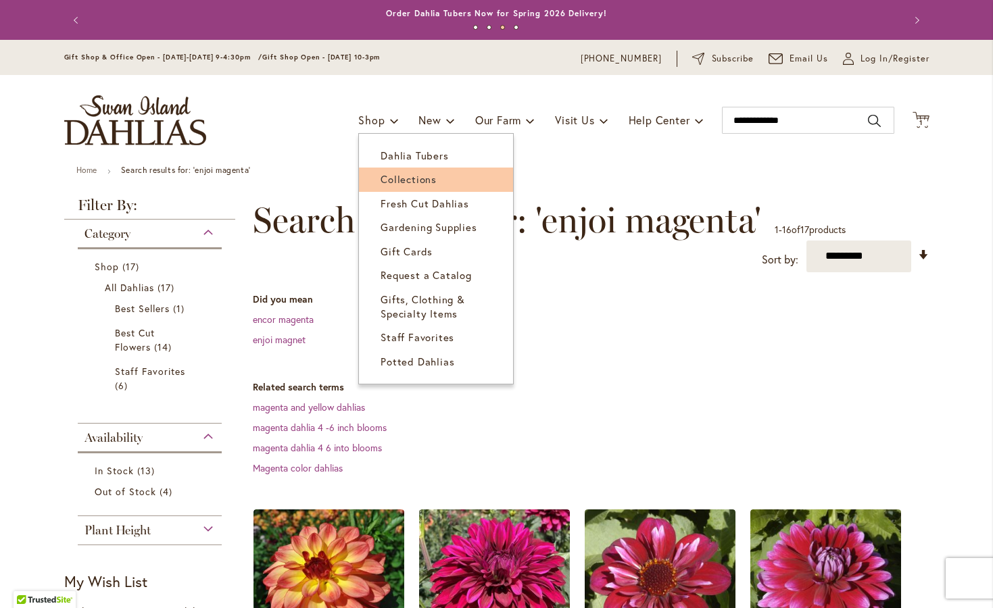
click at [381, 182] on span "Collections" at bounding box center [409, 179] width 56 height 14
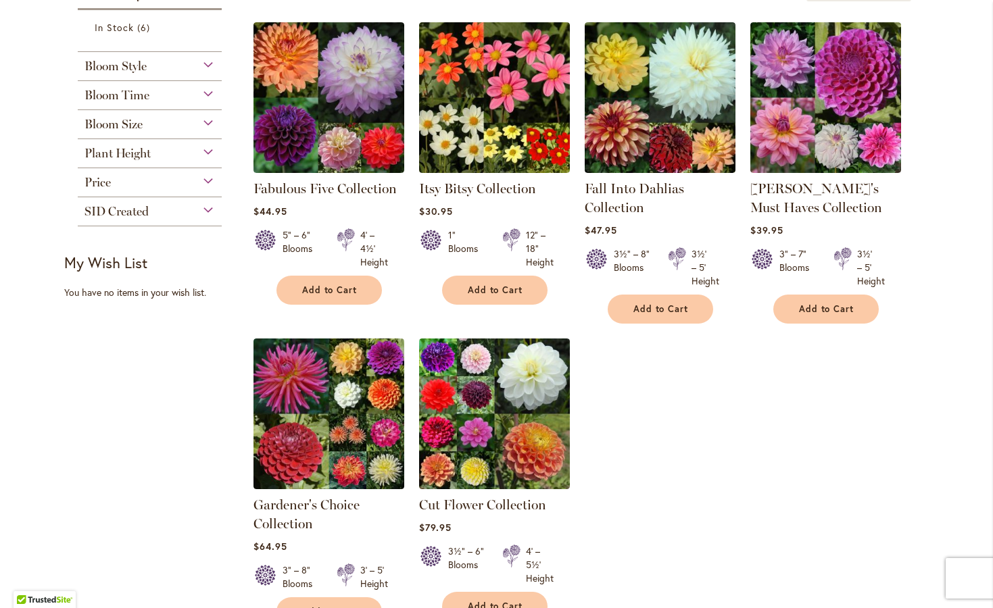
scroll to position [224, 0]
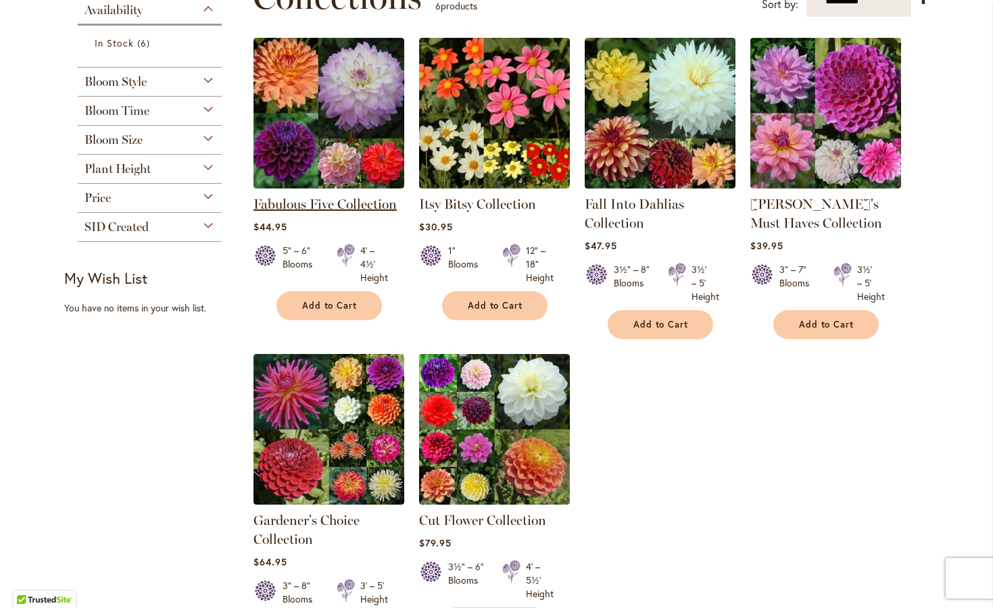
click at [303, 212] on link "Fabulous Five Collection" at bounding box center [324, 204] width 143 height 16
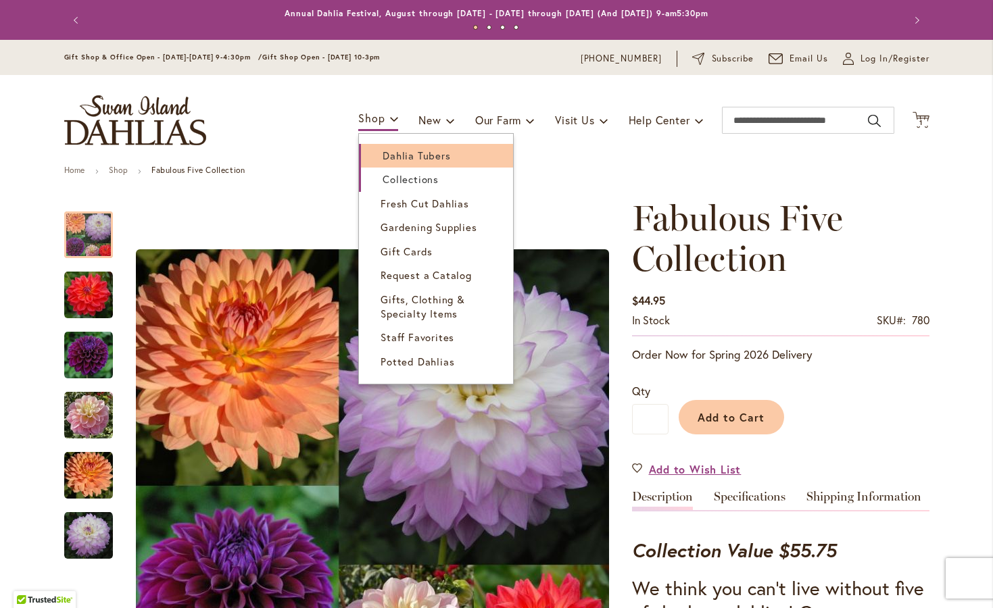
click at [408, 157] on span "Dahlia Tubers" at bounding box center [417, 156] width 68 height 14
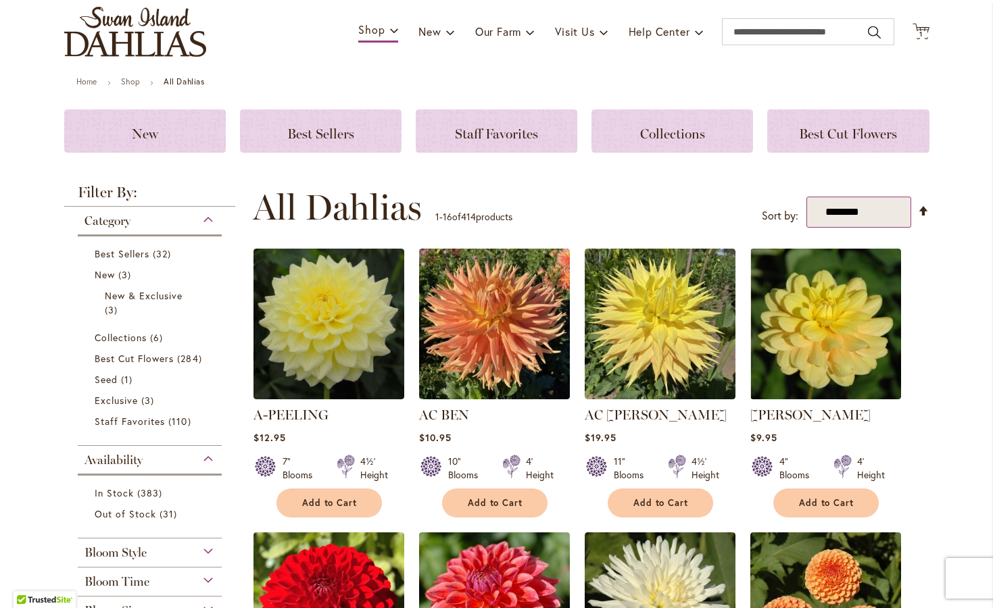
select select "*****"
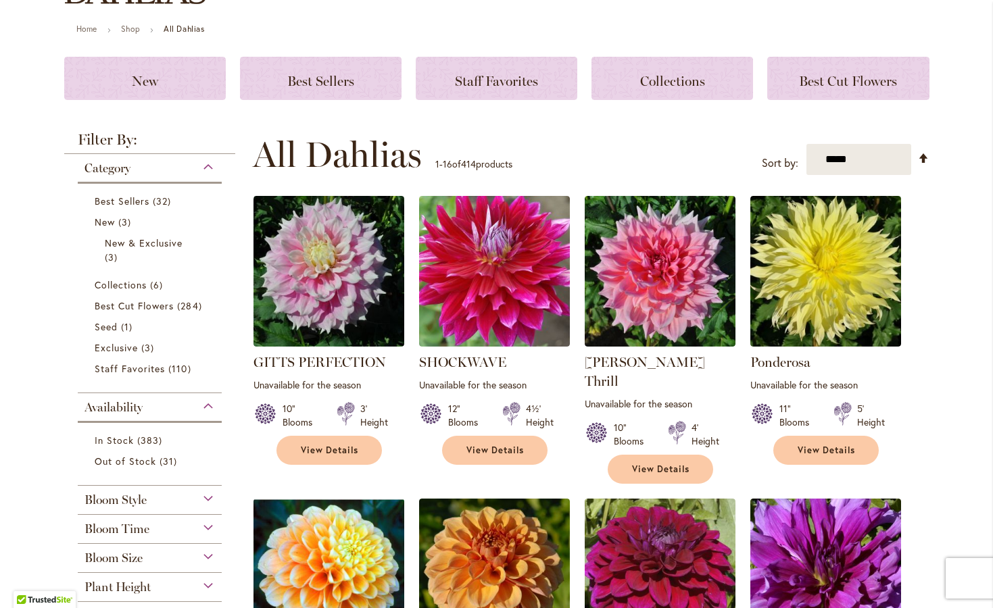
scroll to position [145, 0]
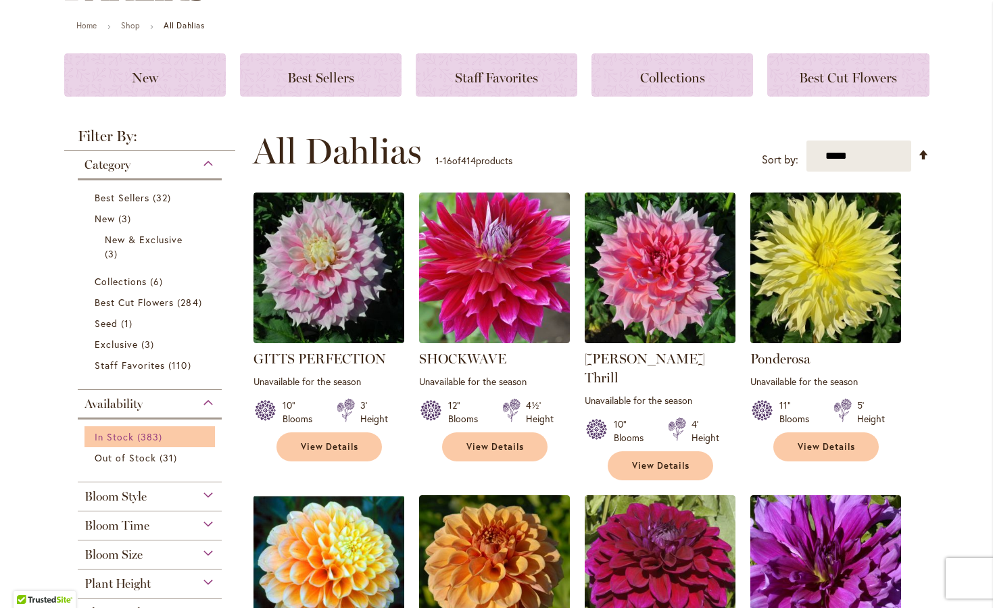
click at [125, 443] on span "In Stock" at bounding box center [114, 437] width 39 height 13
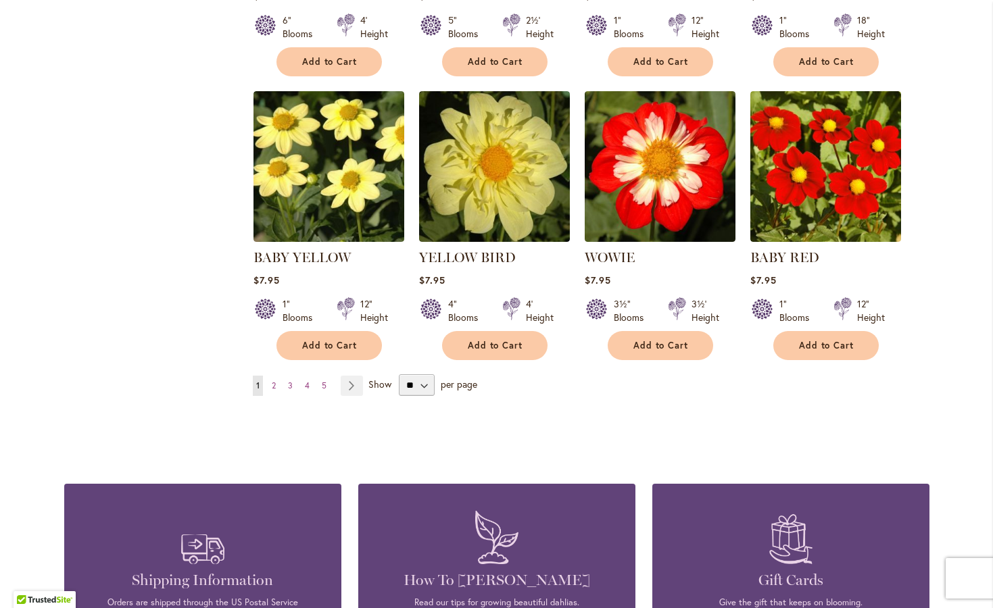
scroll to position [1084, 0]
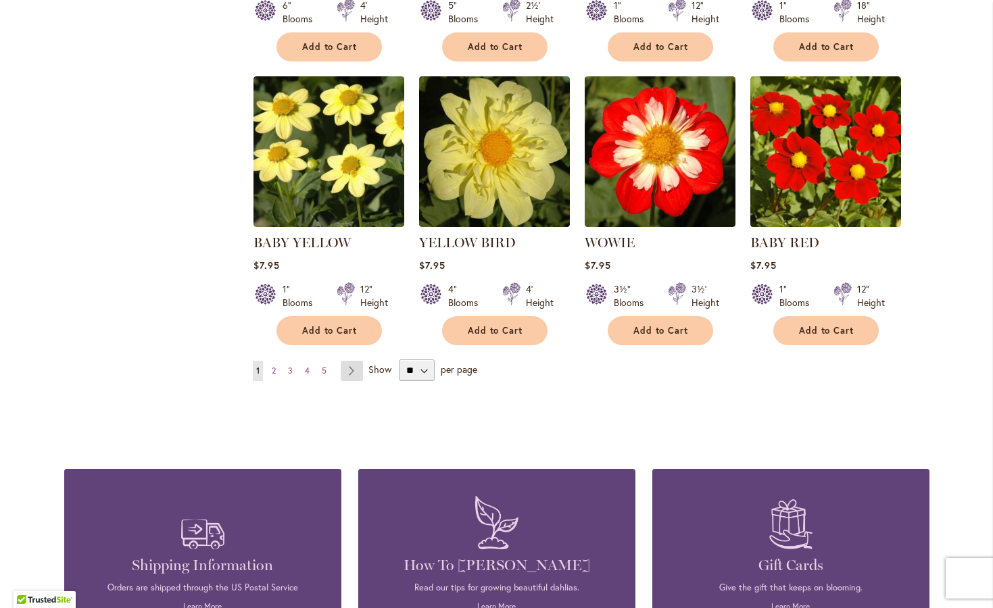
click at [347, 378] on link "Page Next" at bounding box center [352, 371] width 22 height 20
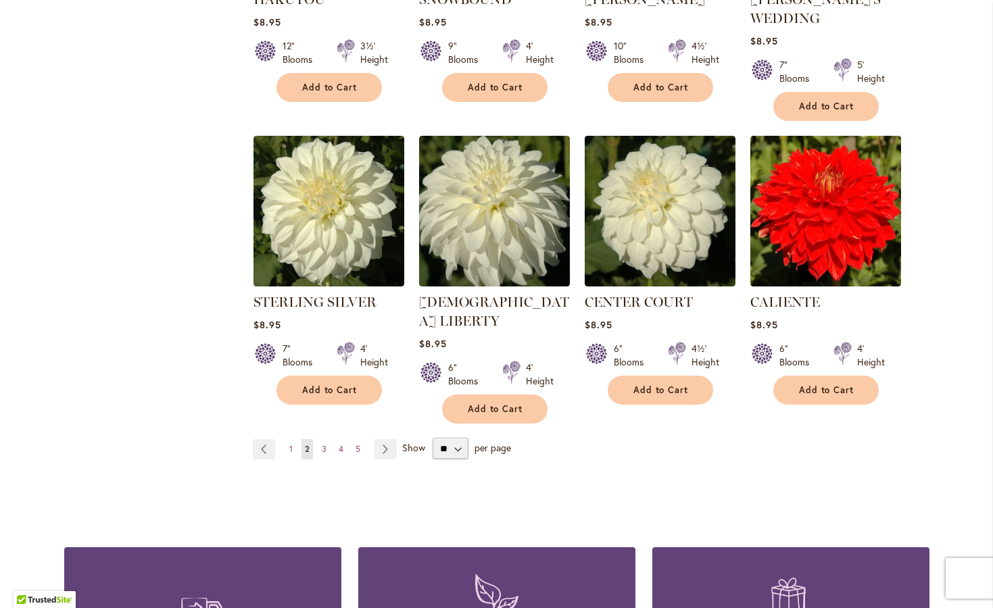
scroll to position [1064, 0]
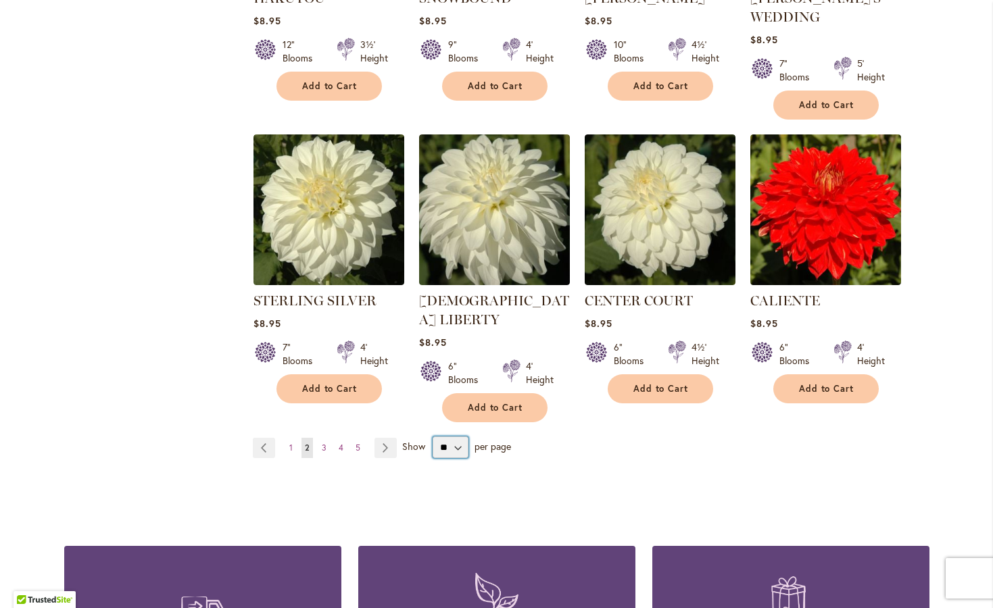
select select "**"
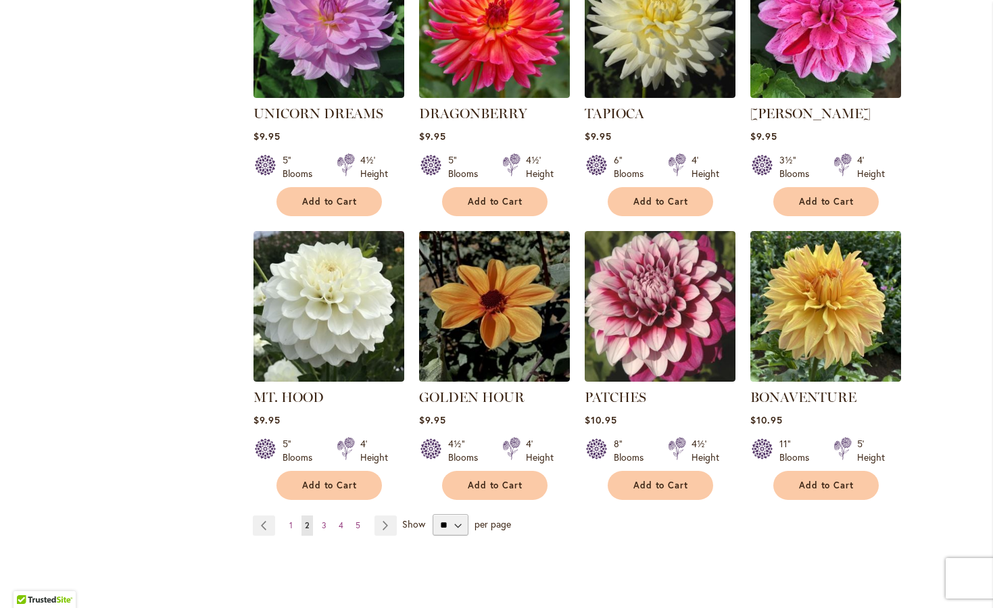
scroll to position [4468, 0]
click at [355, 520] on span "5" at bounding box center [357, 525] width 5 height 10
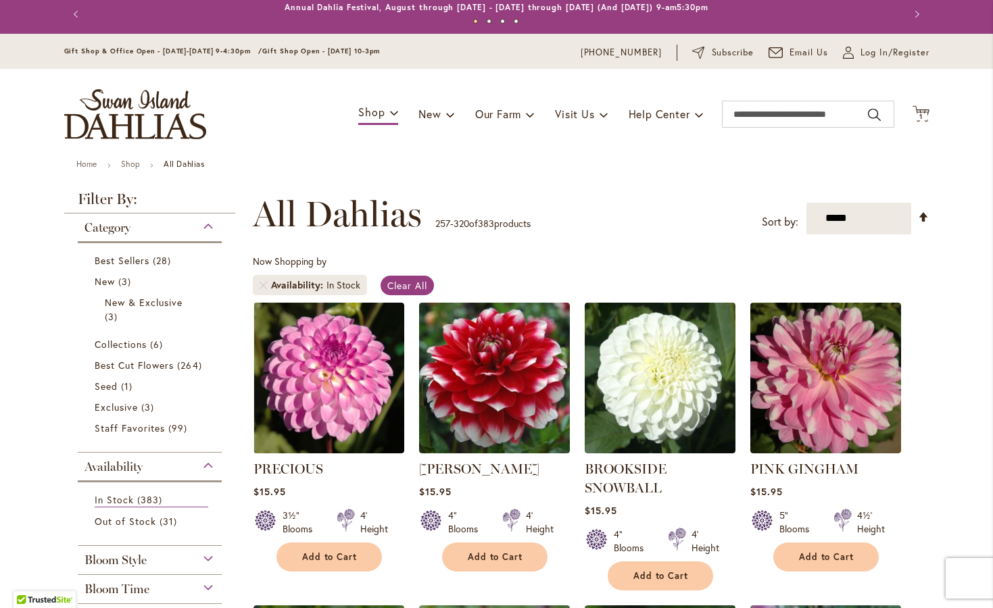
scroll to position [9, 0]
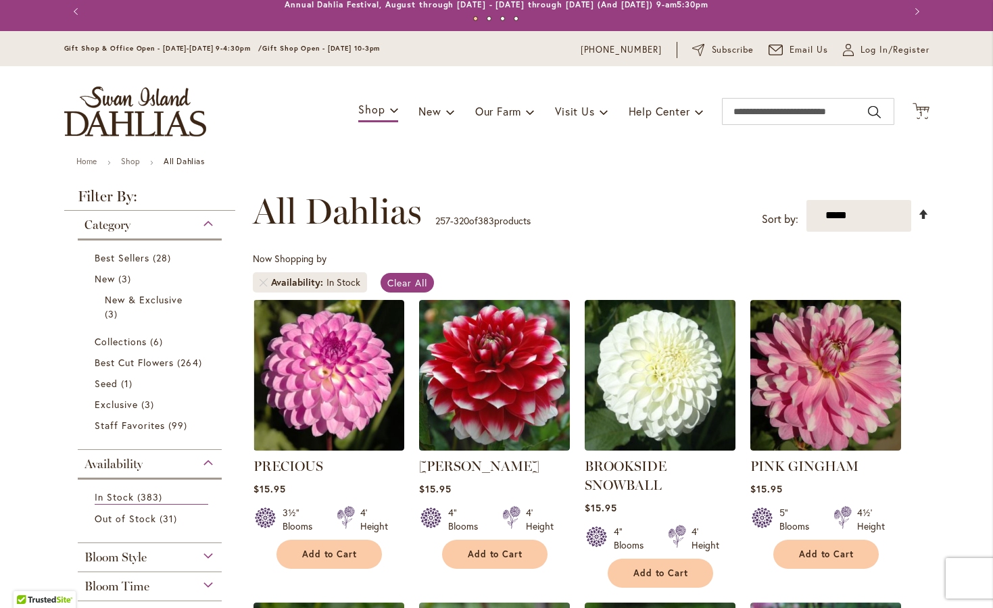
click at [921, 220] on link "Set Descending Direction" at bounding box center [923, 215] width 11 height 16
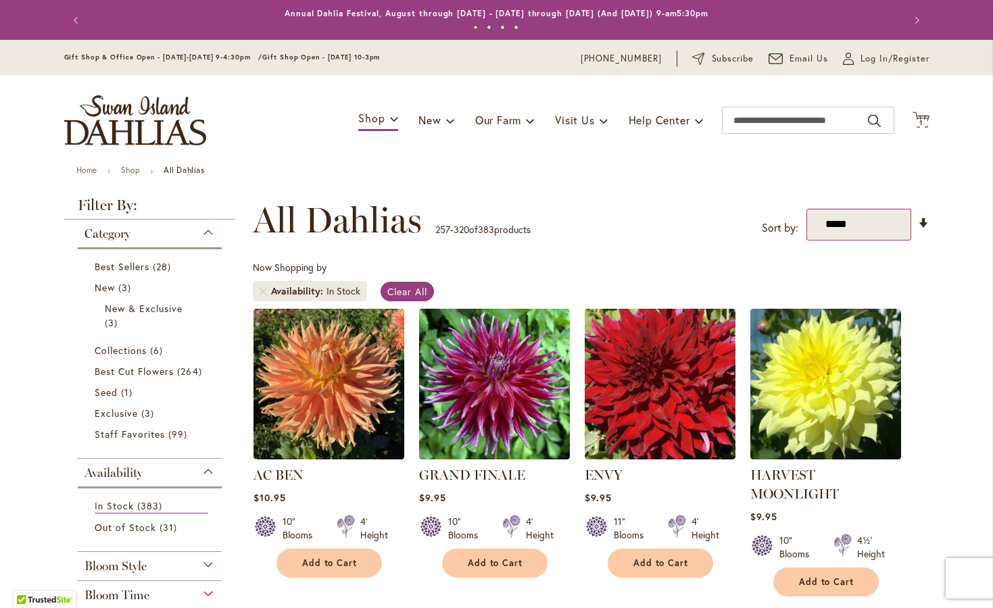
click at [865, 237] on select "**********" at bounding box center [858, 225] width 105 height 32
click at [920, 231] on link "Set Ascending Direction" at bounding box center [923, 224] width 11 height 16
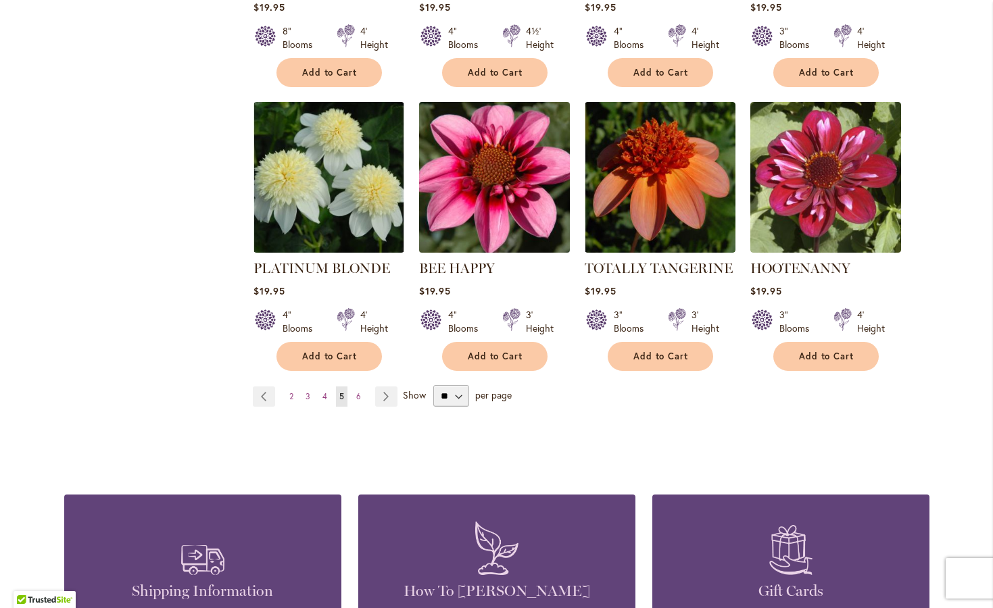
scroll to position [4649, 0]
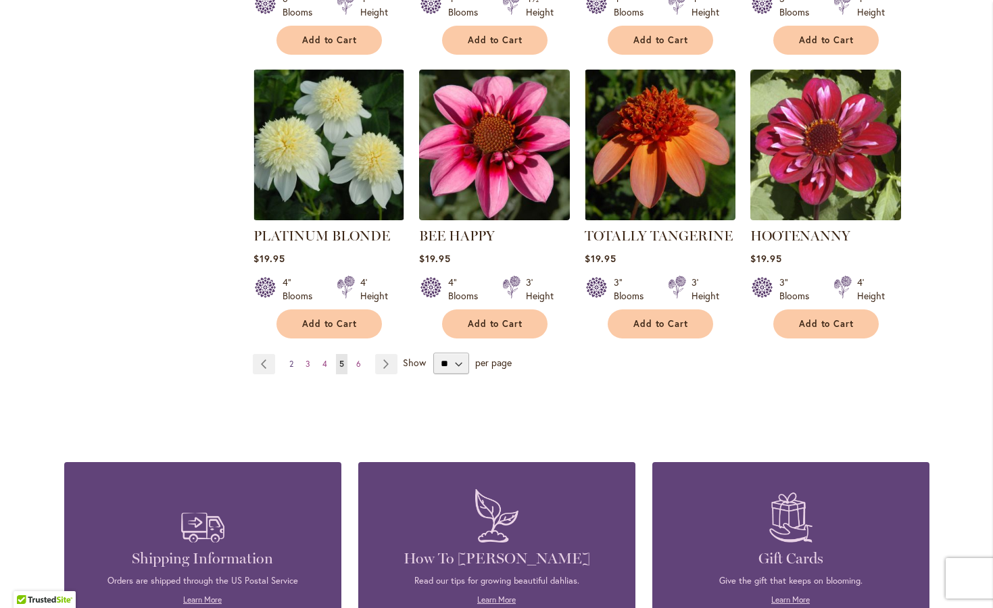
click at [289, 359] on span "2" at bounding box center [291, 364] width 4 height 10
click at [261, 354] on link "Page Previous" at bounding box center [264, 364] width 22 height 20
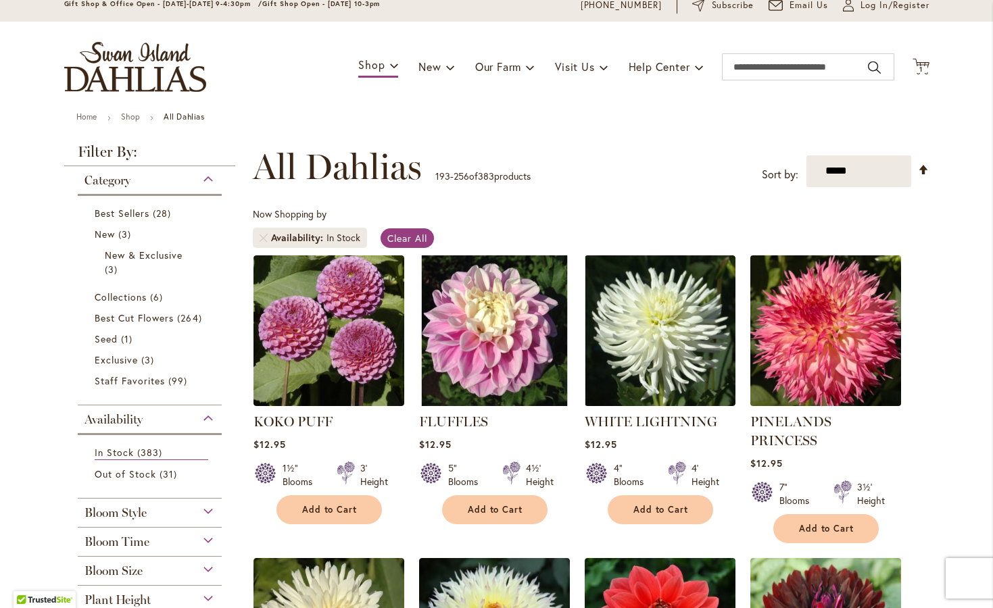
scroll to position [92, 0]
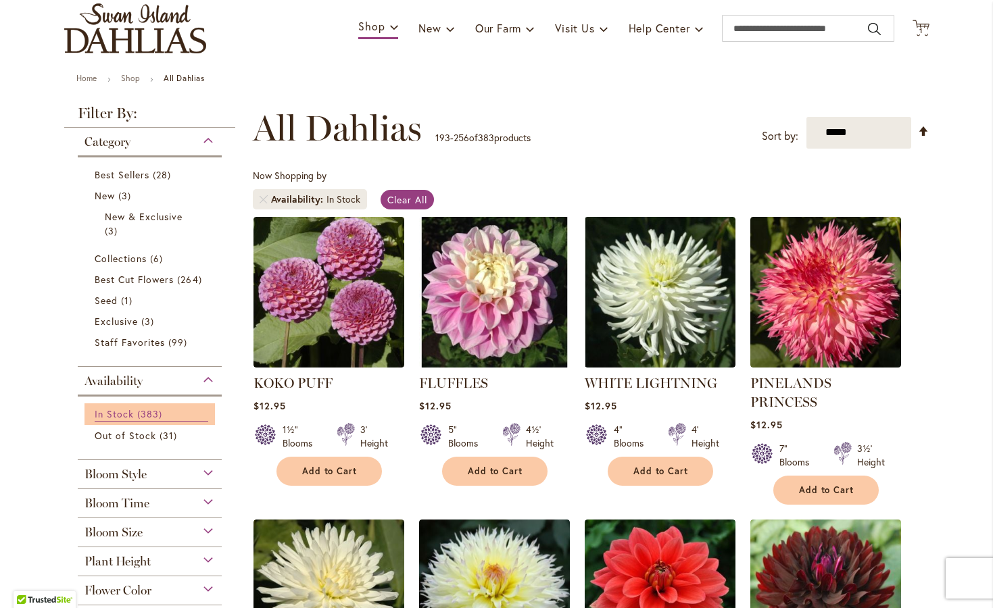
click at [137, 421] on span "383 items" at bounding box center [151, 414] width 28 height 14
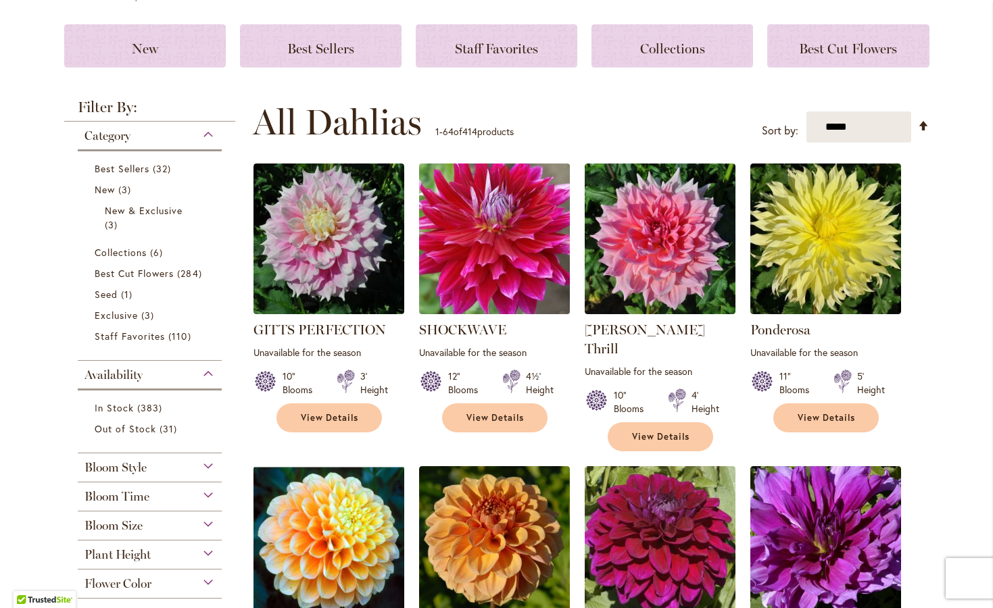
scroll to position [221, 0]
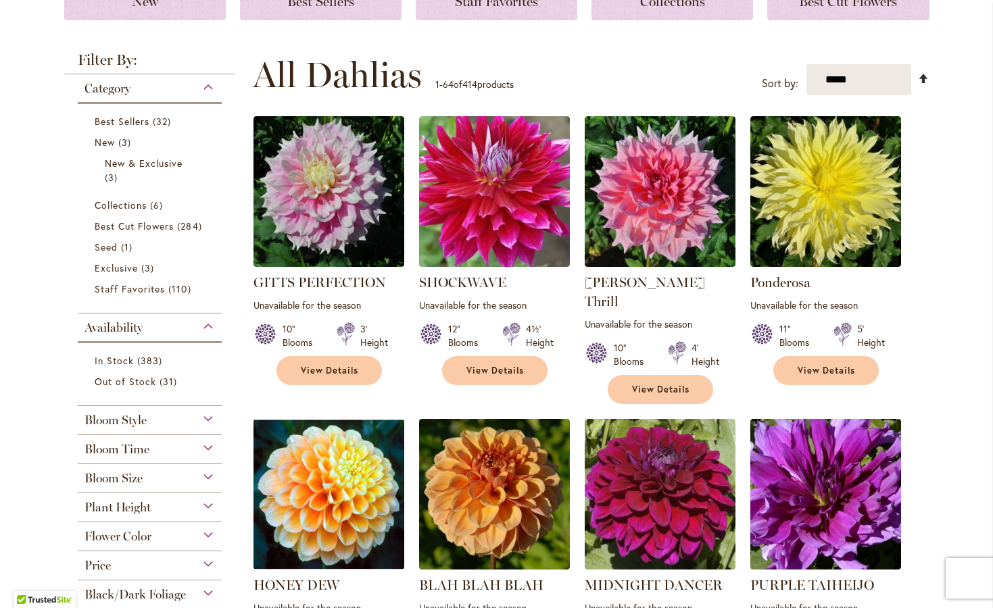
click at [918, 86] on link "Set Descending Direction" at bounding box center [923, 78] width 11 height 16
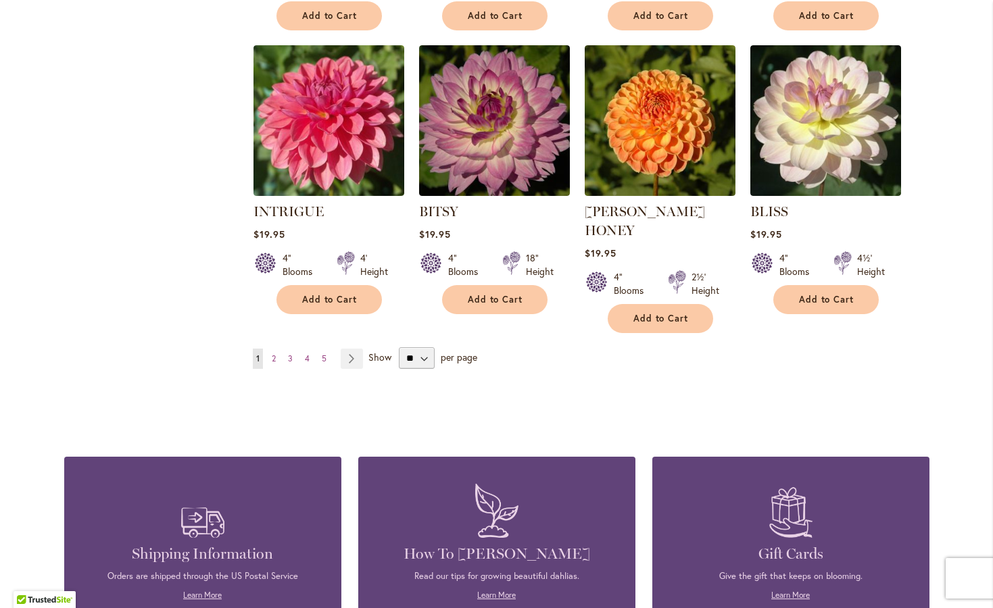
scroll to position [4659, 0]
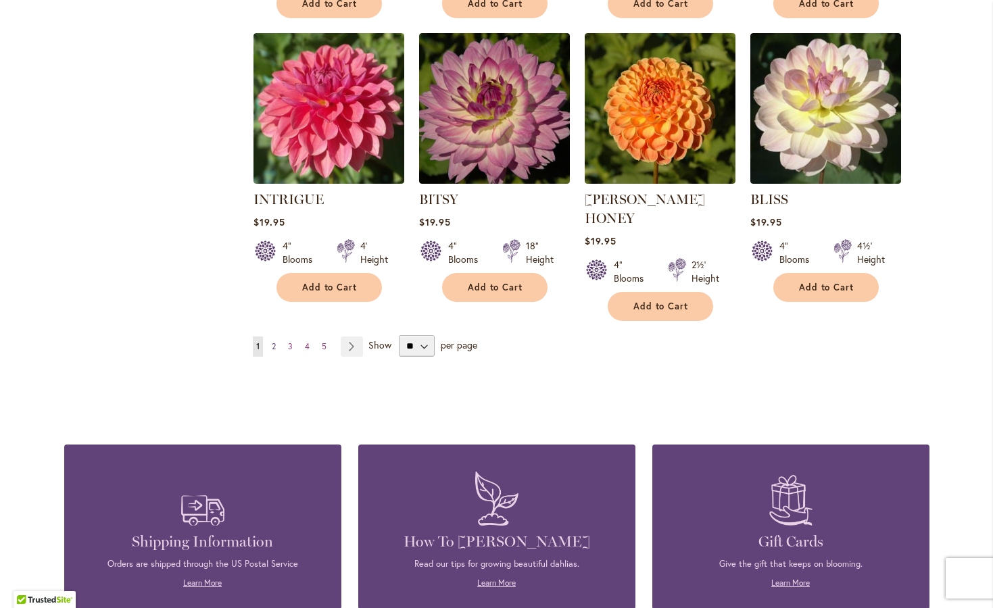
click at [272, 341] on span "2" at bounding box center [274, 346] width 4 height 10
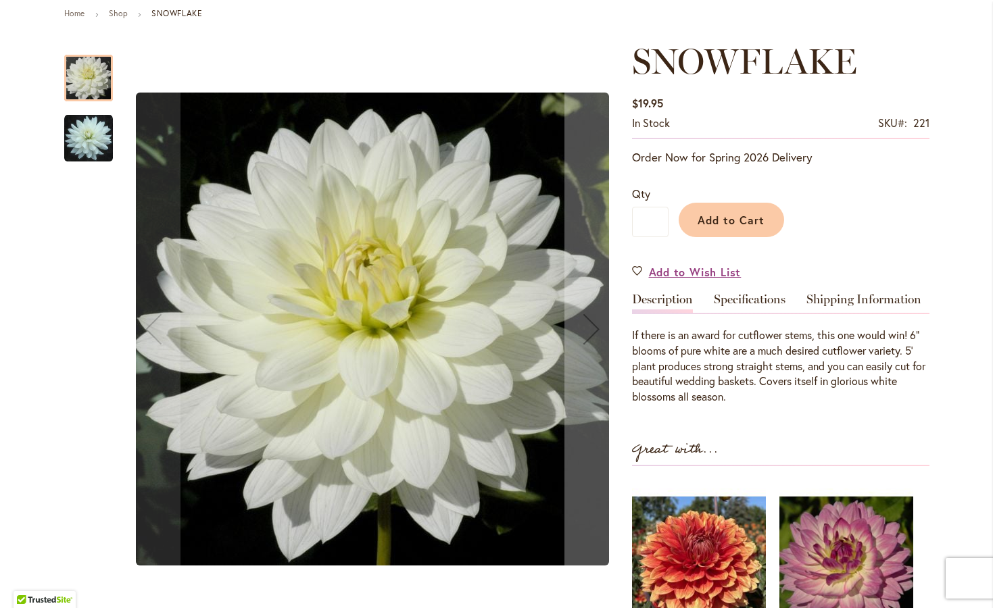
scroll to position [158, 0]
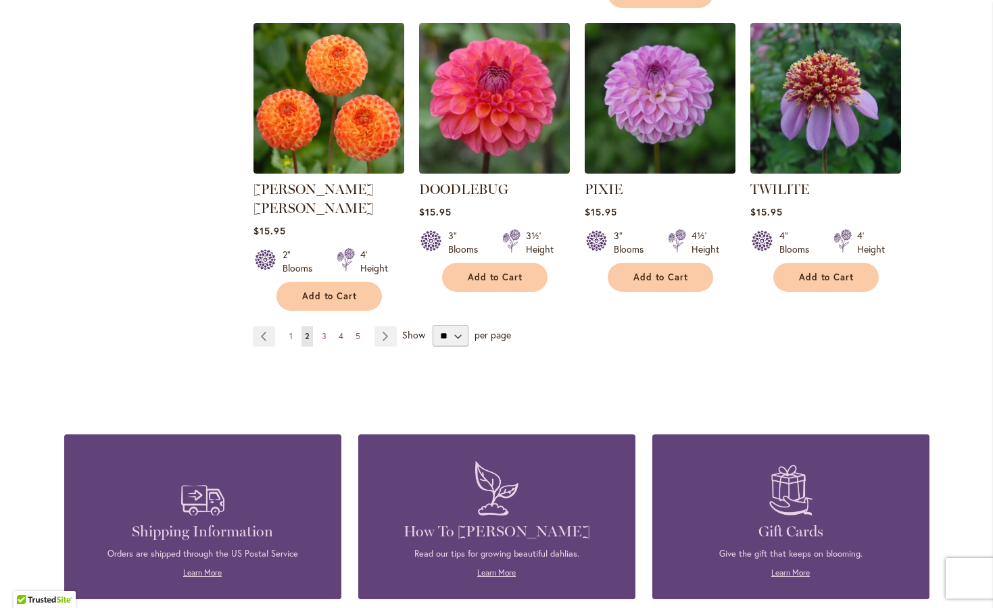
scroll to position [4653, 0]
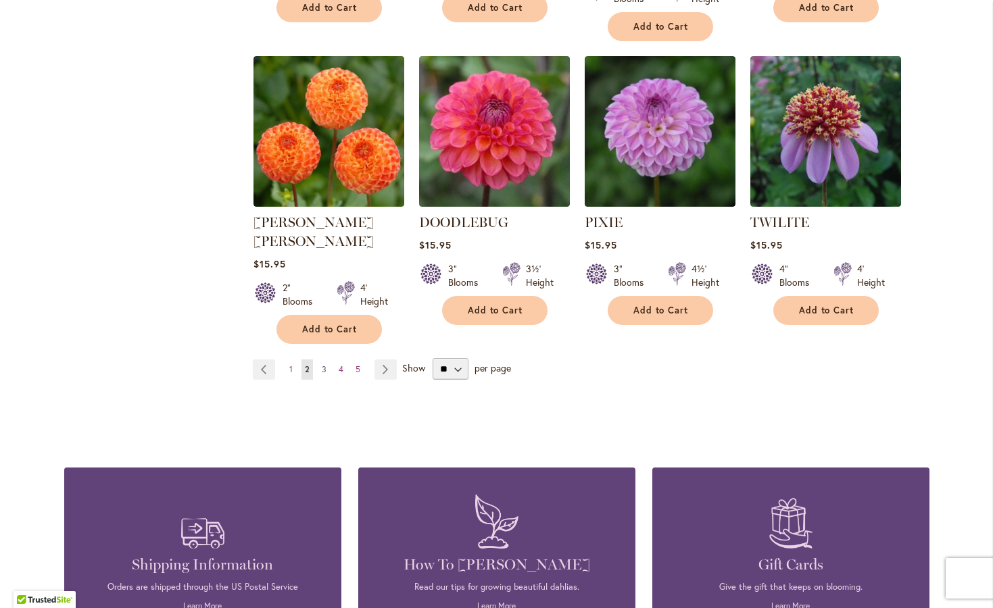
click at [322, 364] on span "3" at bounding box center [324, 369] width 5 height 10
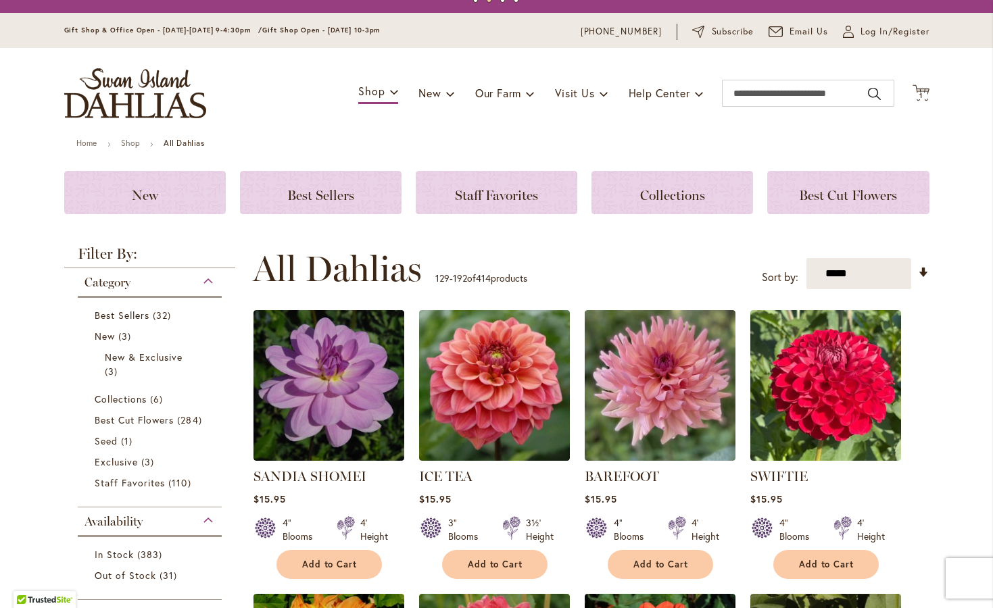
scroll to position [40, 0]
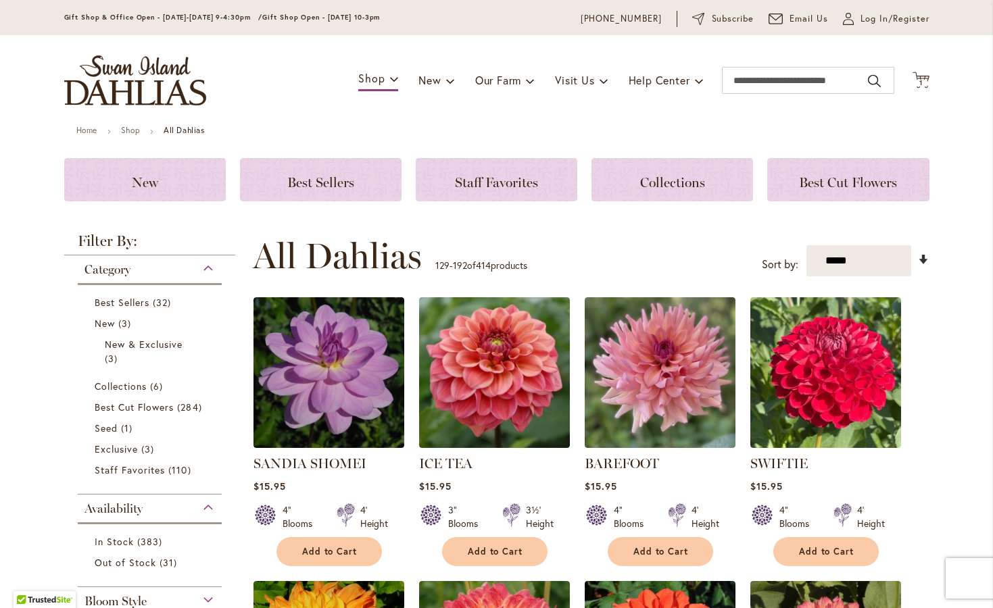
click at [919, 267] on link "Set Ascending Direction" at bounding box center [923, 259] width 11 height 16
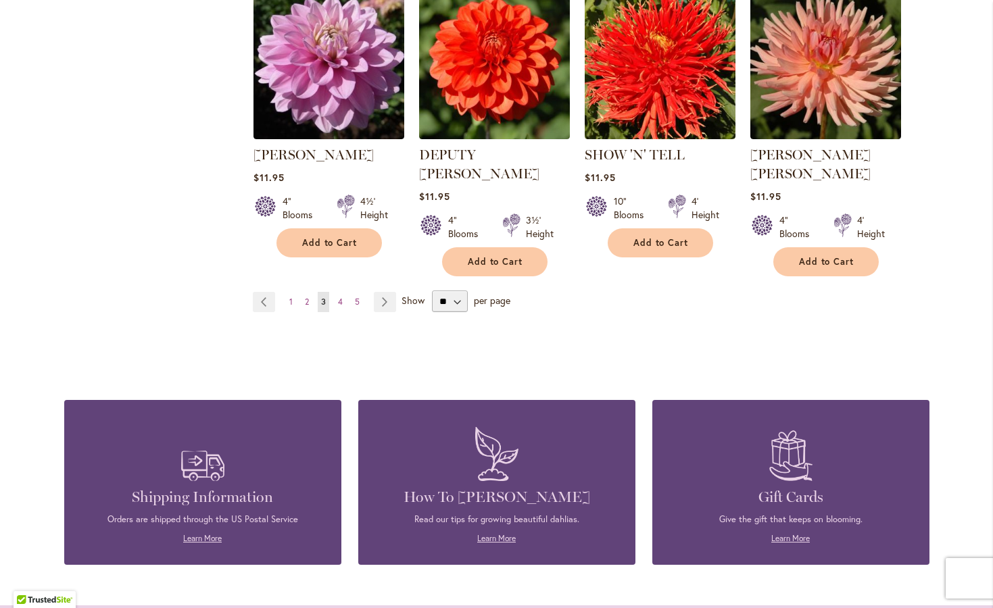
scroll to position [4653, 0]
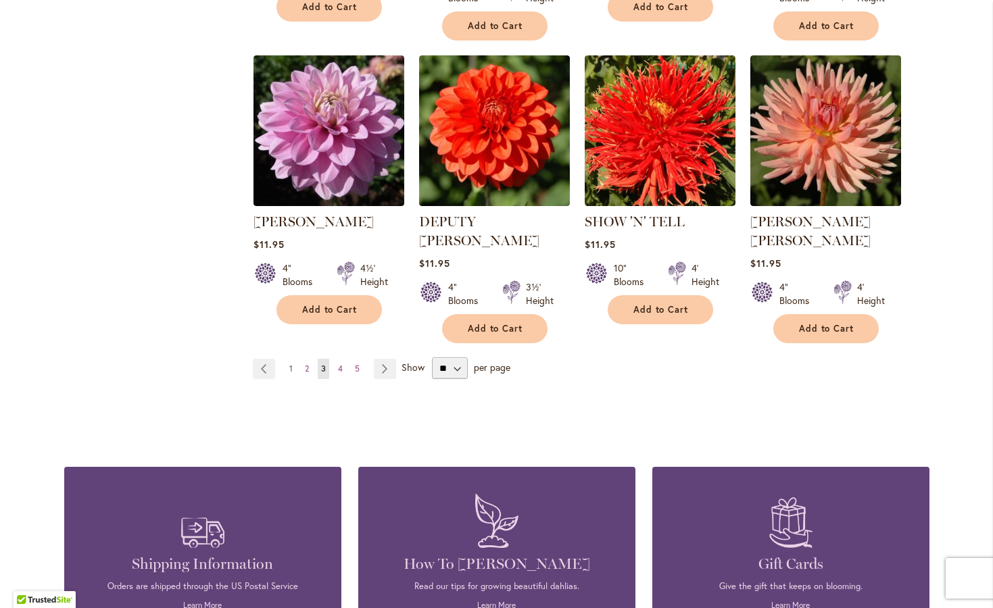
click at [289, 364] on span "1" at bounding box center [290, 369] width 3 height 10
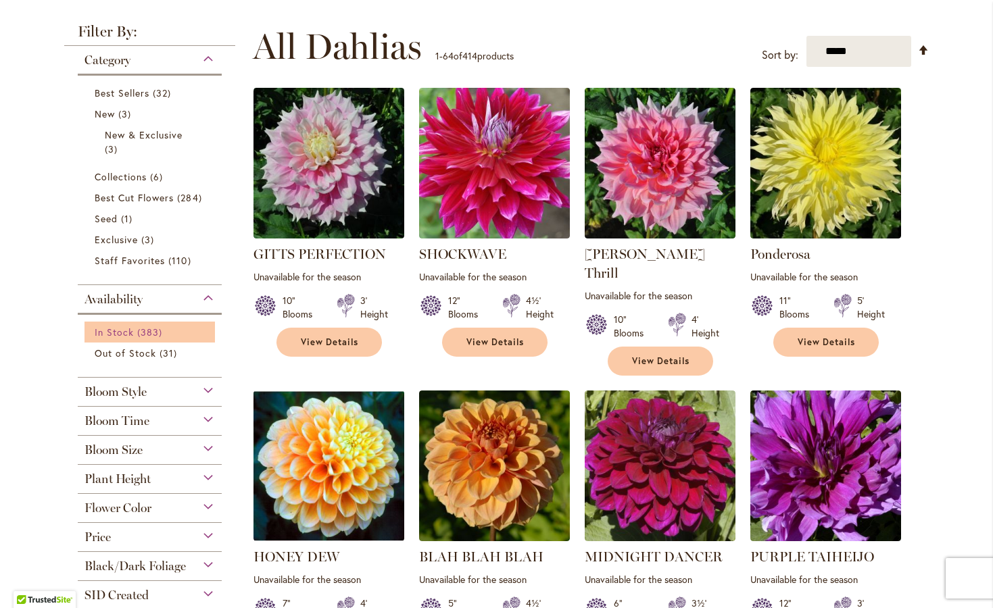
scroll to position [253, 0]
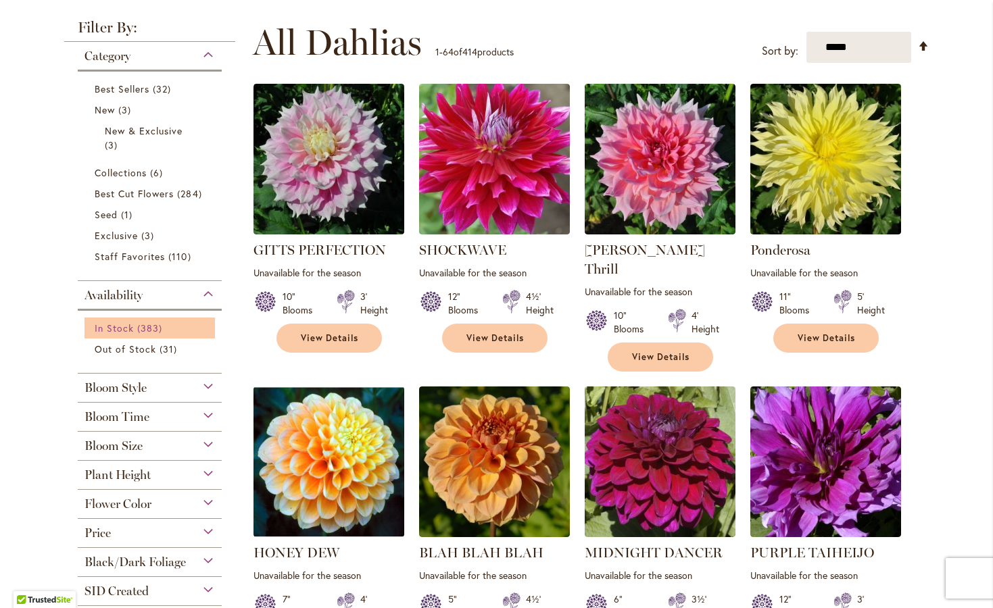
click at [137, 335] on span "383 items" at bounding box center [151, 328] width 28 height 14
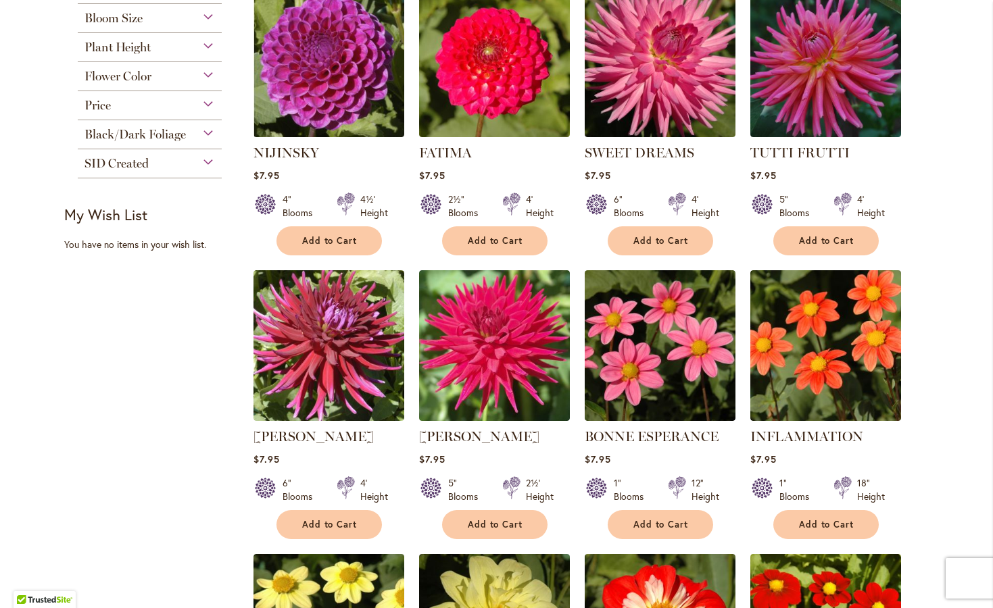
scroll to position [607, 0]
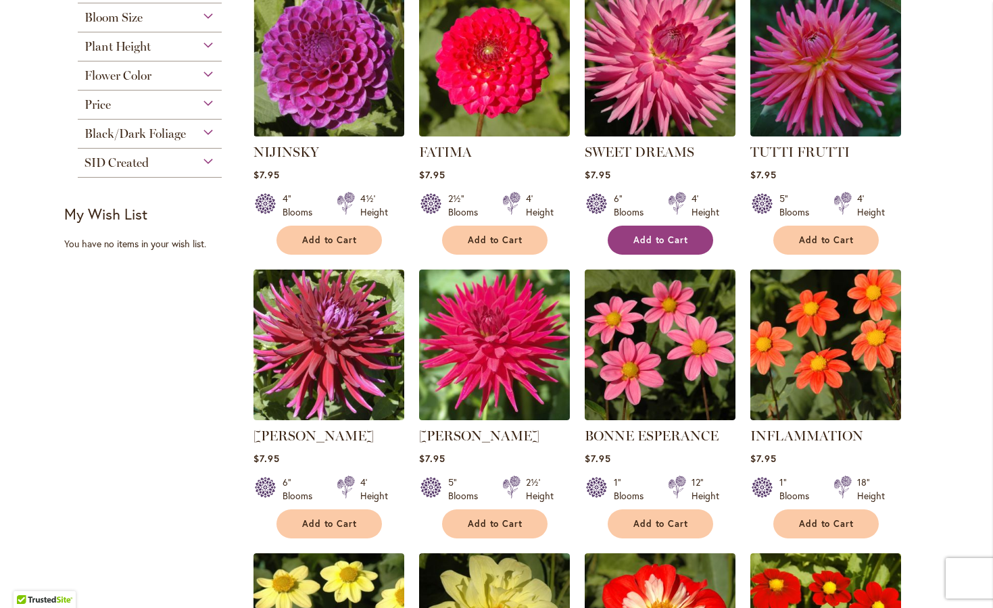
click at [648, 245] on span "Add to Cart" at bounding box center [660, 240] width 55 height 11
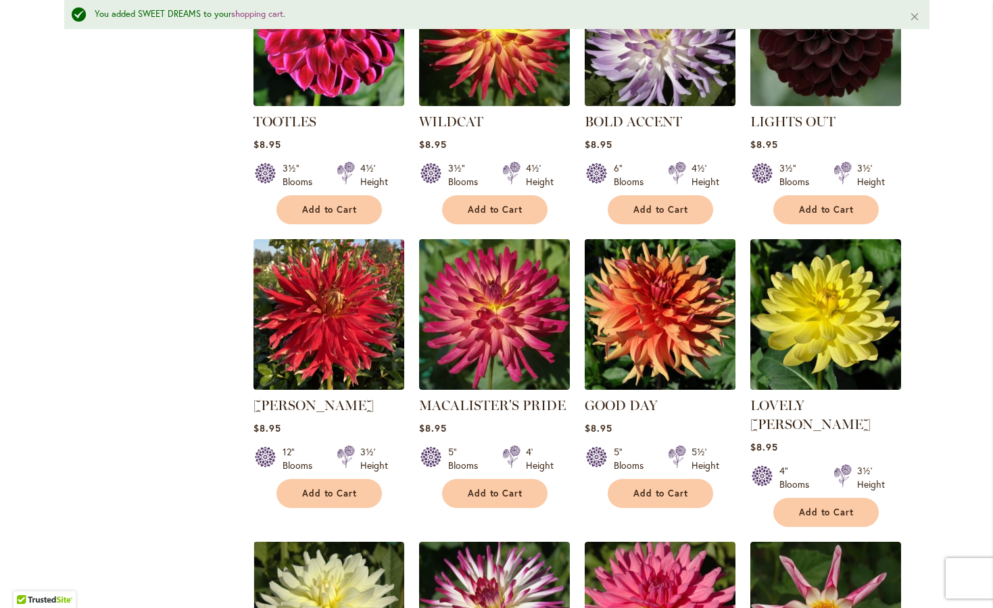
scroll to position [3921, 0]
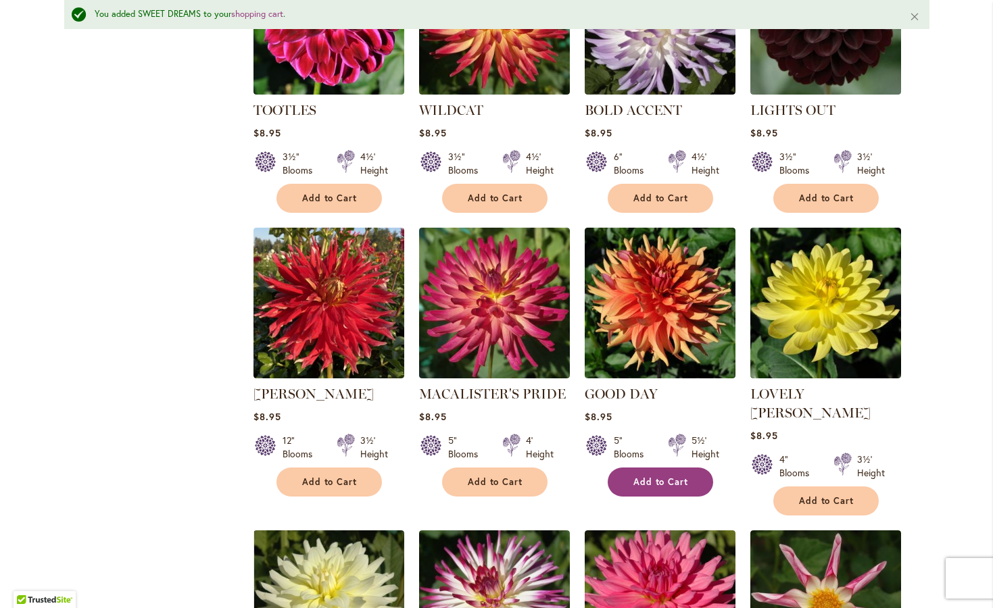
click at [642, 476] on span "Add to Cart" at bounding box center [660, 481] width 55 height 11
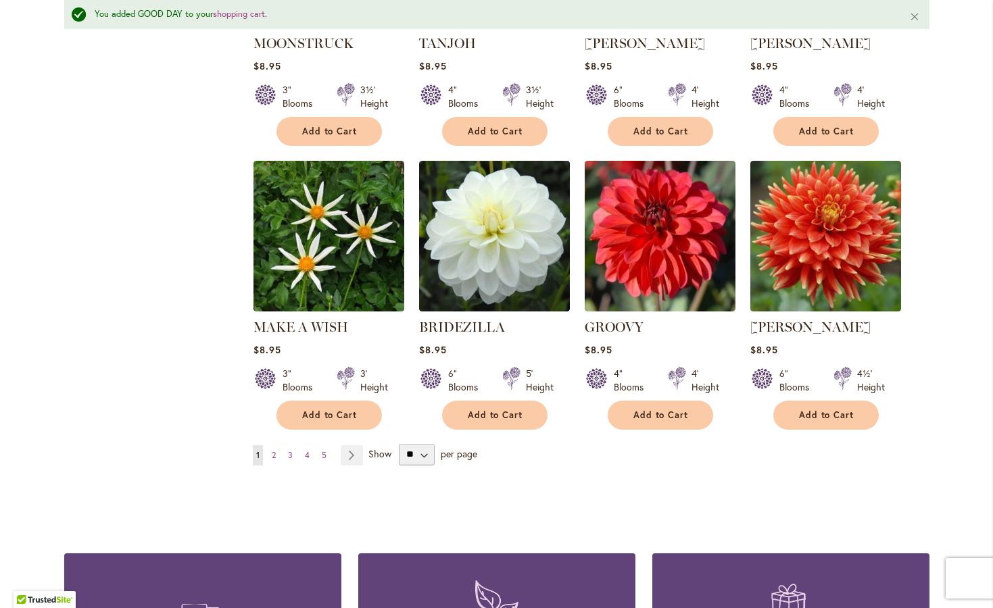
scroll to position [4576, 0]
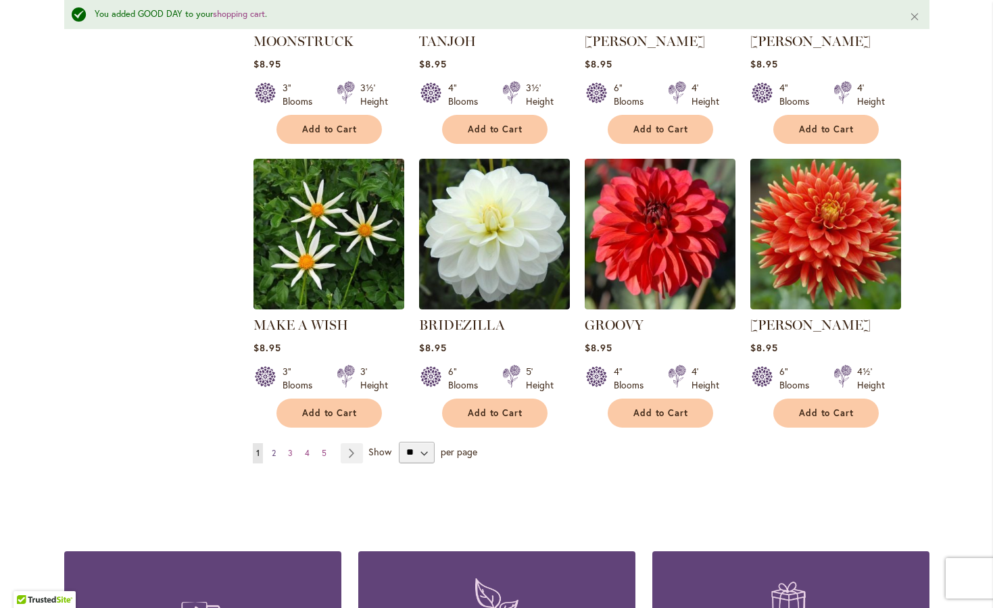
click at [272, 443] on link "Page 2" at bounding box center [273, 453] width 11 height 20
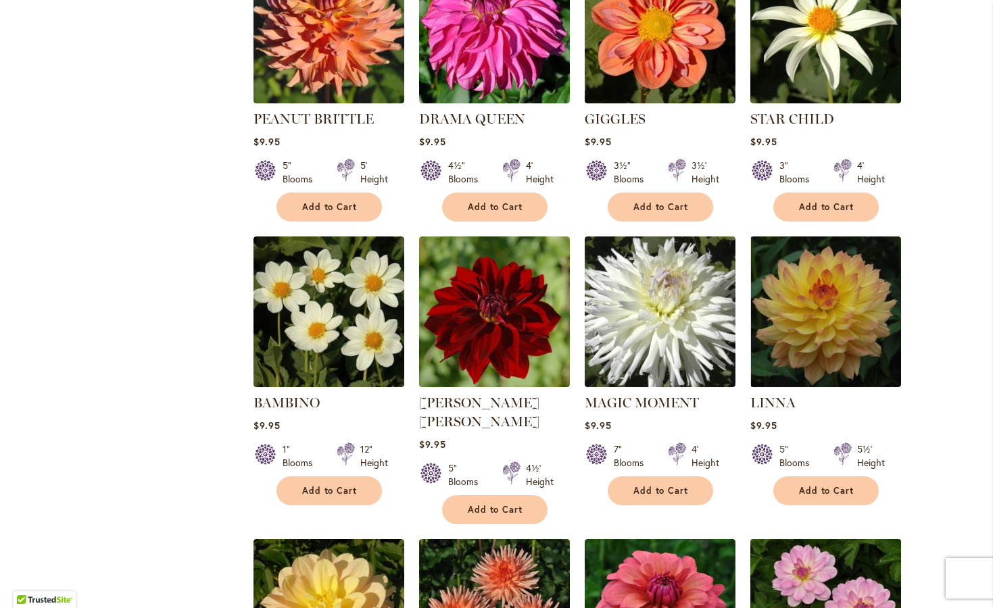
scroll to position [3575, 0]
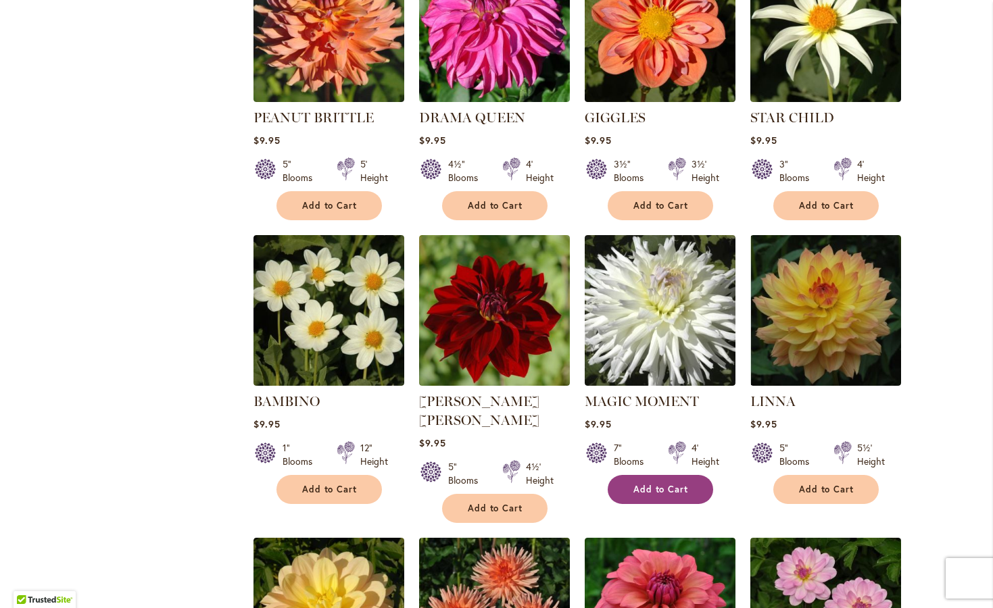
click at [685, 475] on button "Add to Cart" at bounding box center [660, 489] width 105 height 29
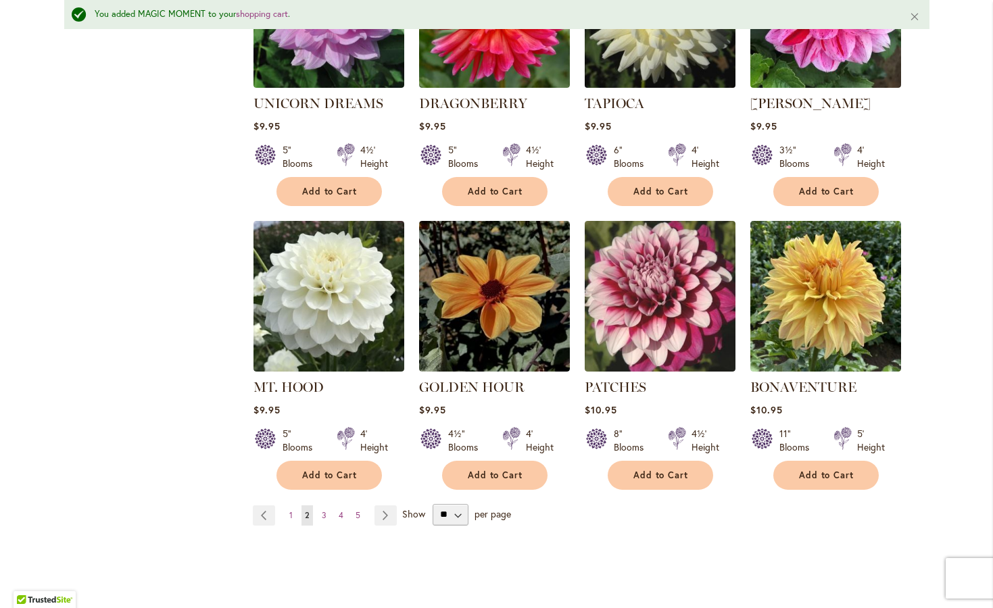
scroll to position [4518, 0]
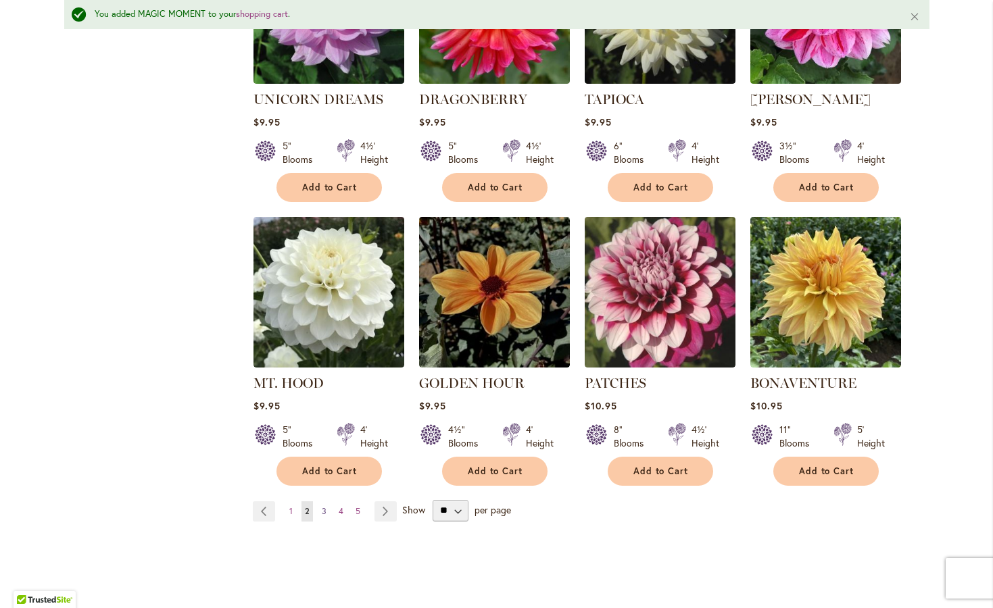
click at [322, 506] on span "3" at bounding box center [324, 511] width 5 height 10
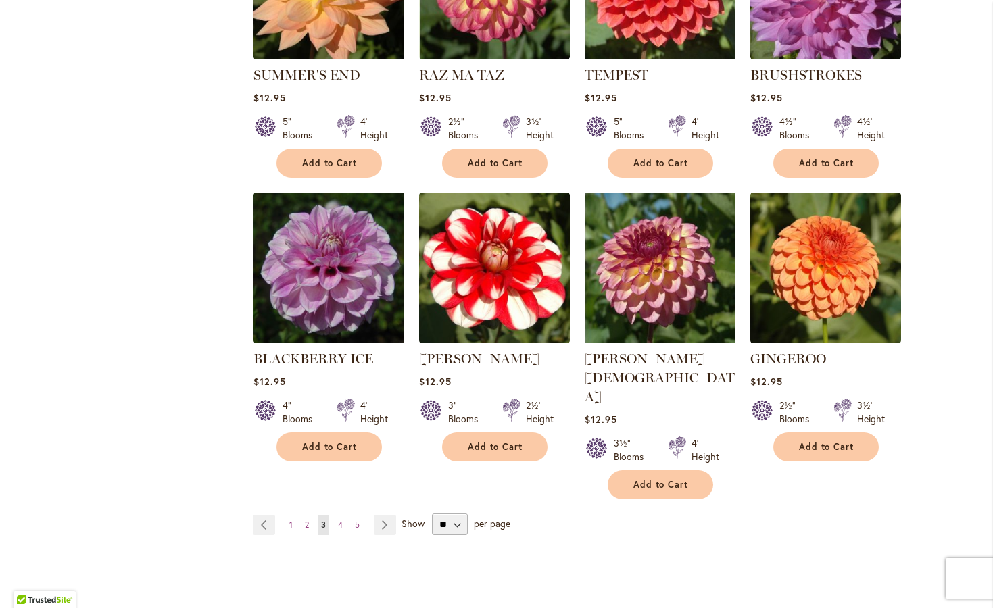
scroll to position [4504, 0]
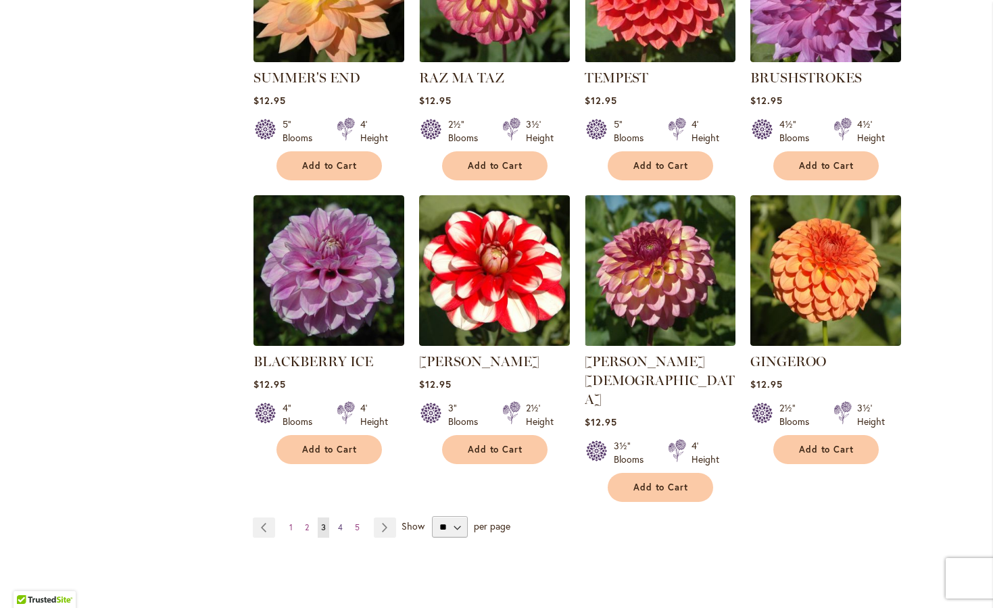
click at [338, 522] on span "4" at bounding box center [340, 527] width 5 height 10
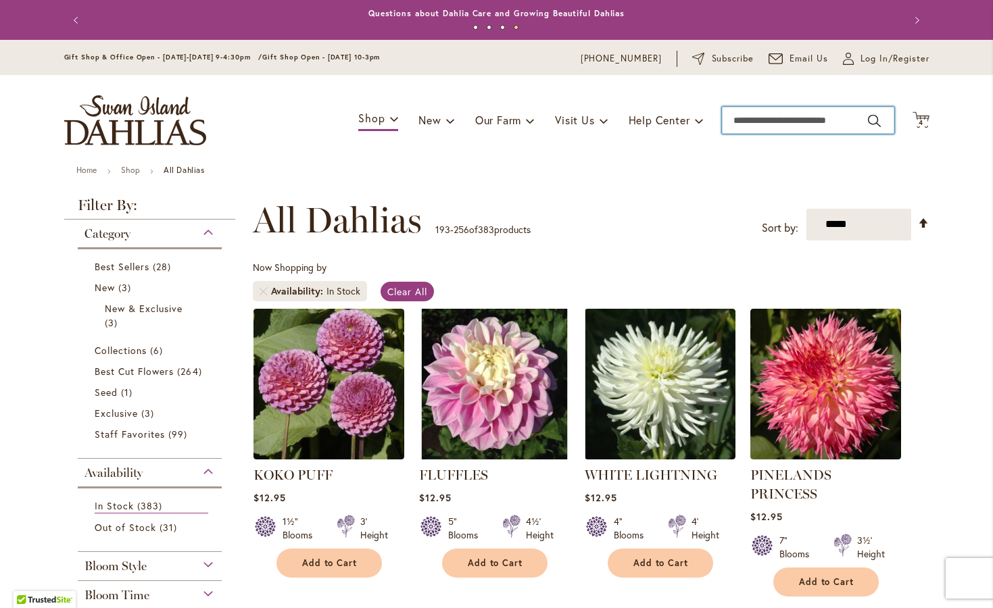
click at [773, 122] on input "Search" at bounding box center [808, 120] width 172 height 27
type input "******"
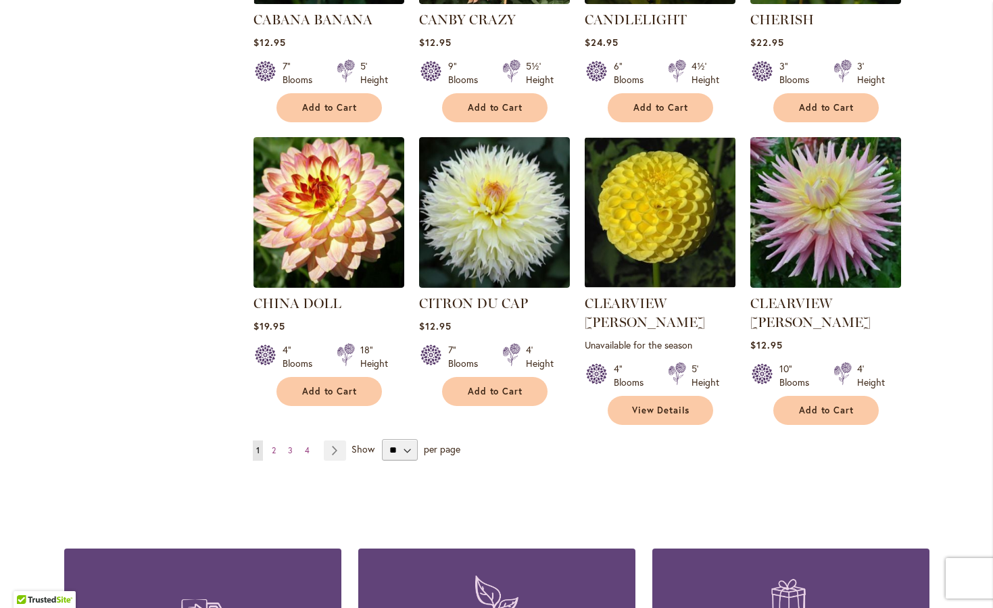
scroll to position [1037, 0]
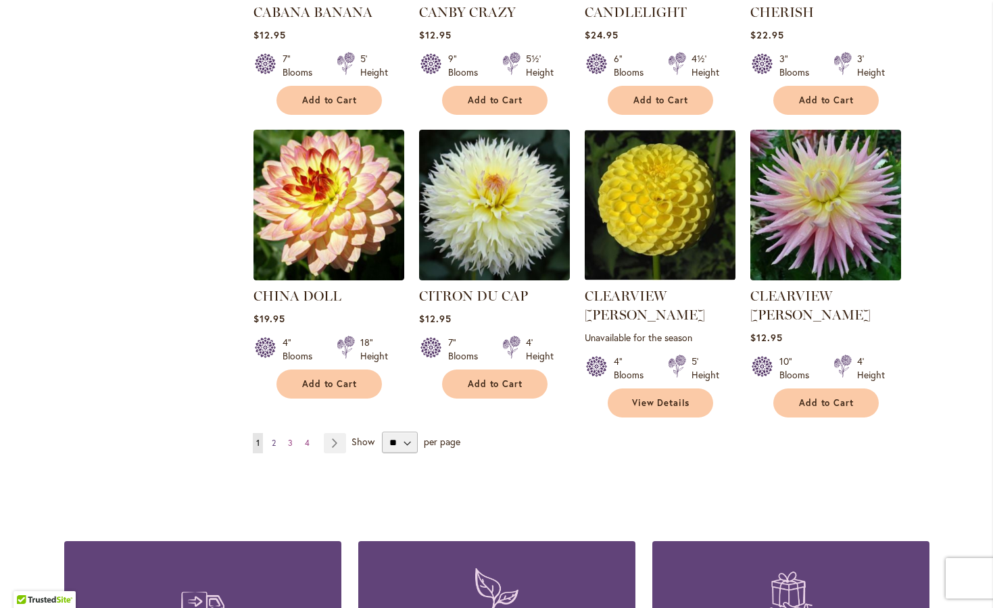
click at [272, 438] on span "2" at bounding box center [274, 443] width 4 height 10
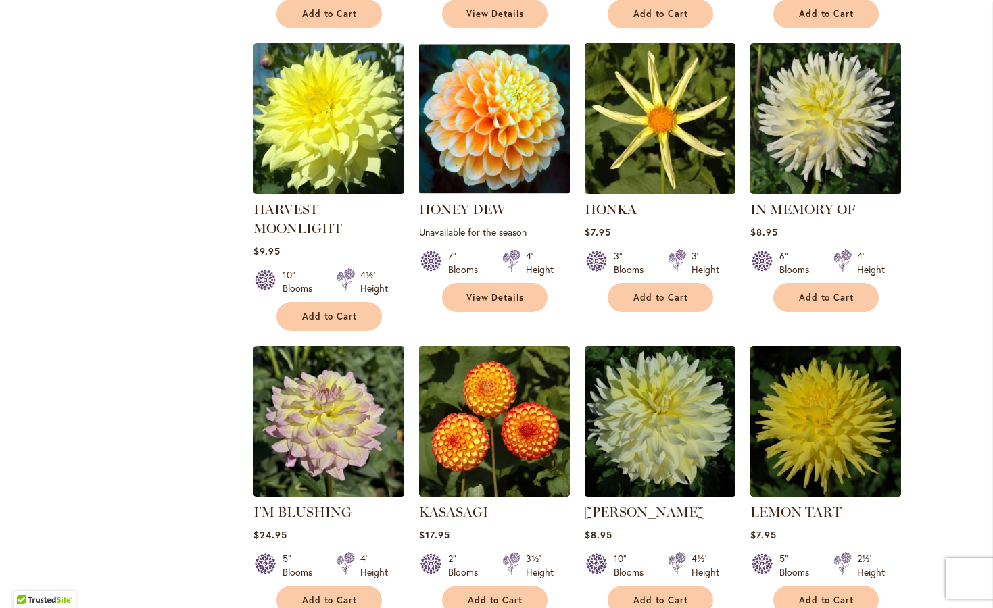
scroll to position [846, 0]
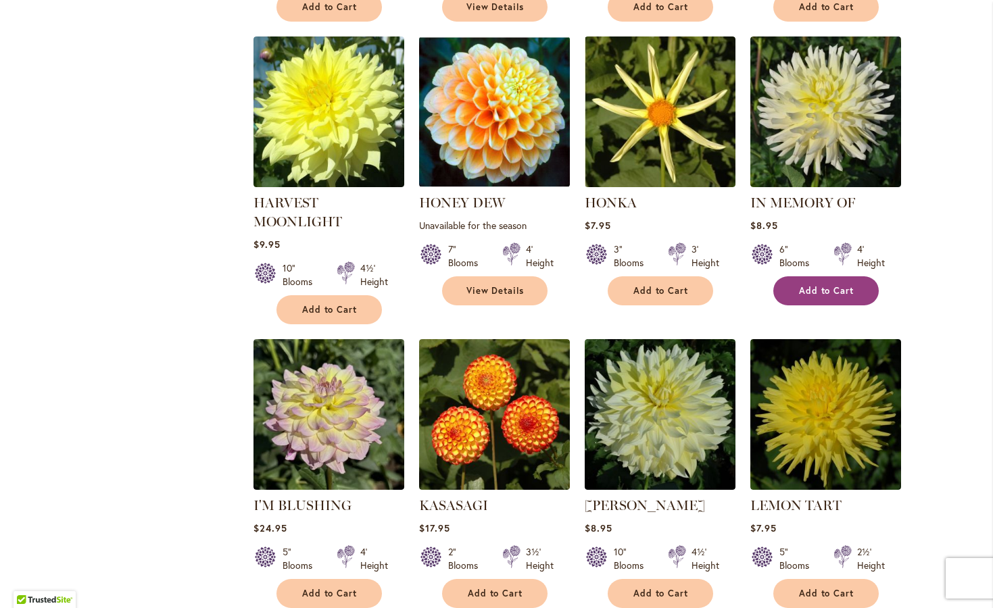
click at [808, 303] on button "Add to Cart" at bounding box center [825, 290] width 105 height 29
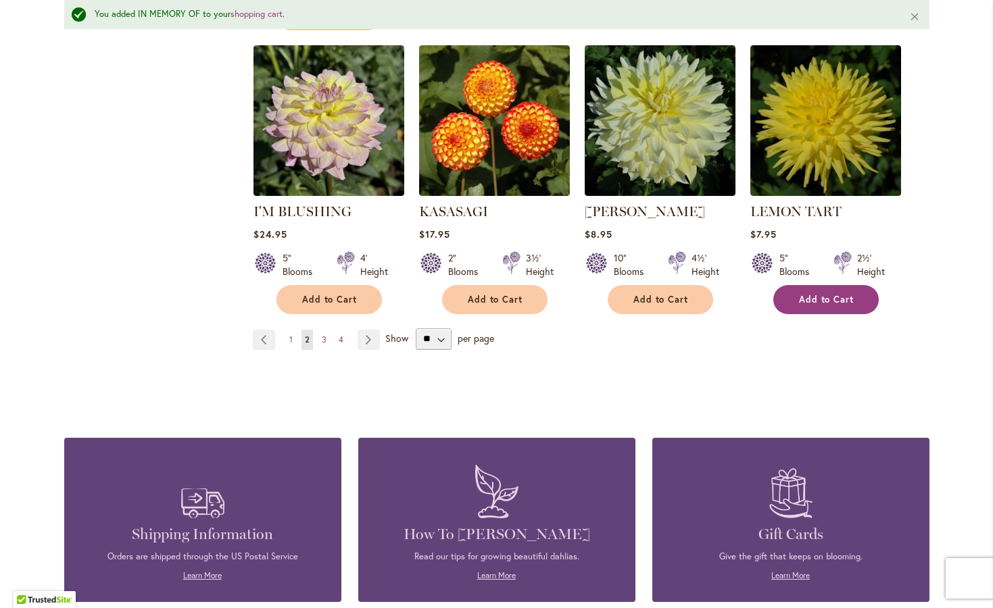
scroll to position [1177, 0]
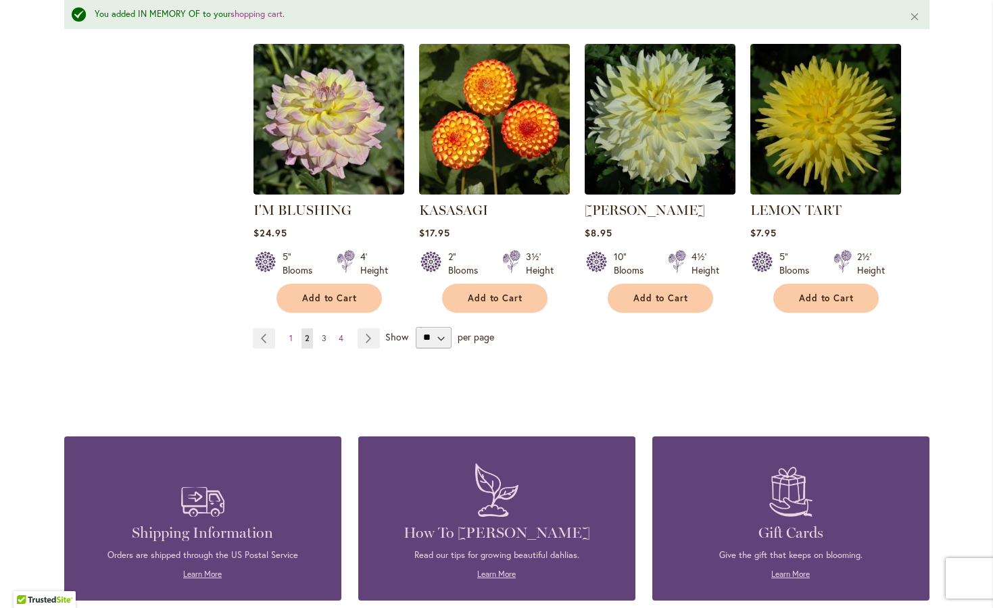
click at [322, 343] on span "3" at bounding box center [324, 338] width 5 height 10
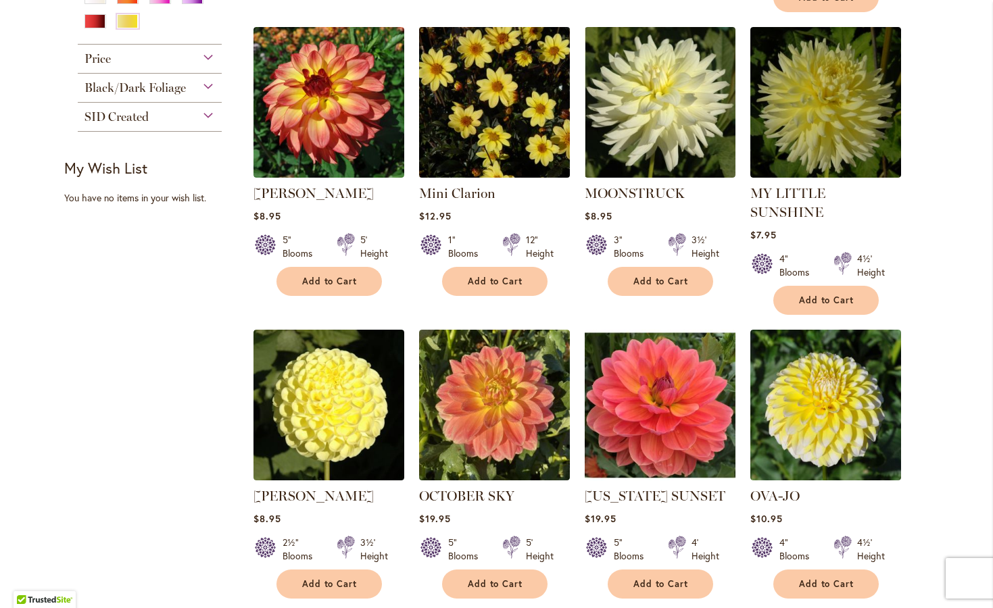
scroll to position [593, 0]
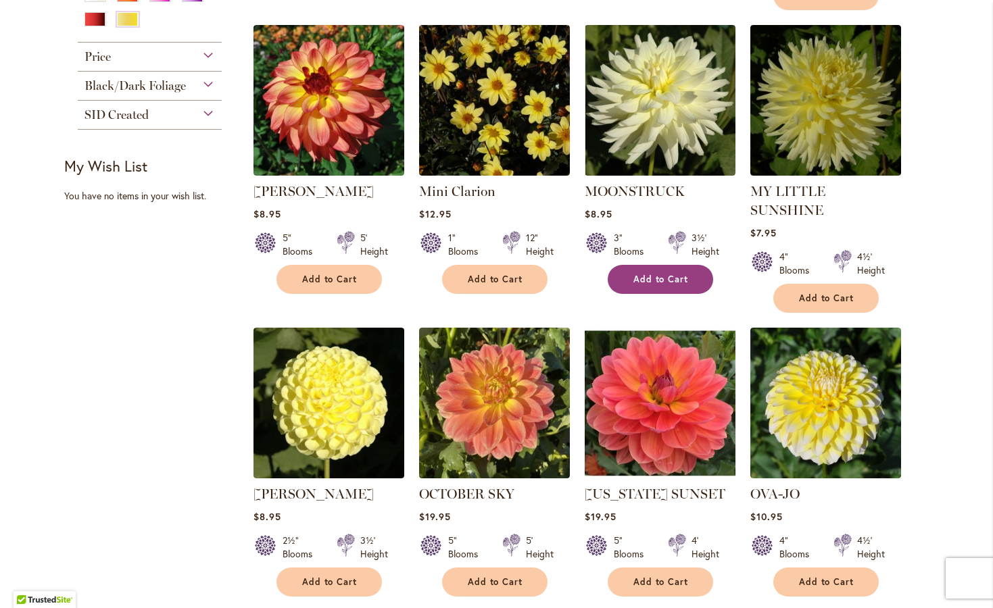
click at [658, 274] on span "Add to Cart" at bounding box center [660, 279] width 55 height 11
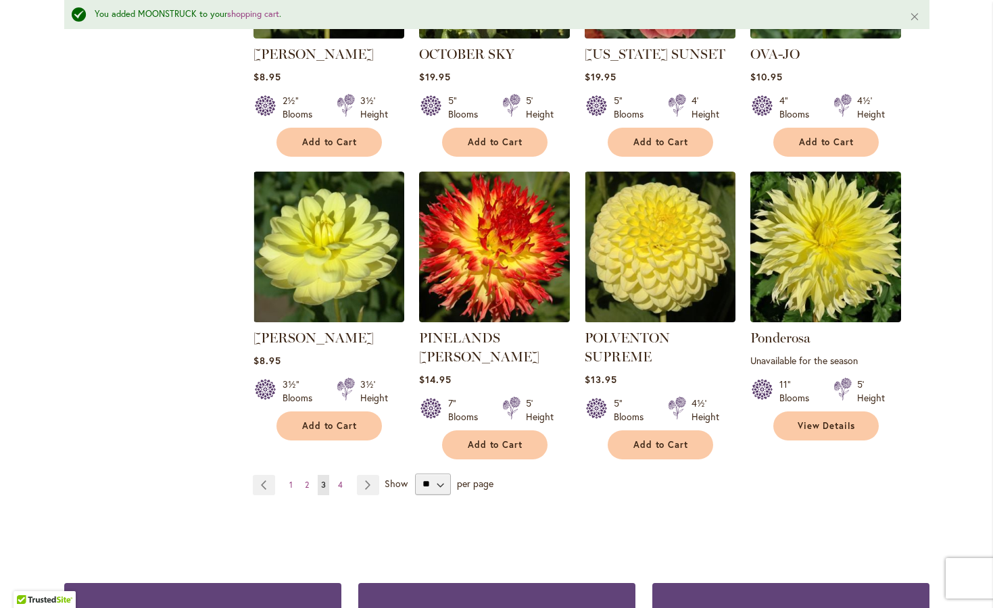
scroll to position [1077, 0]
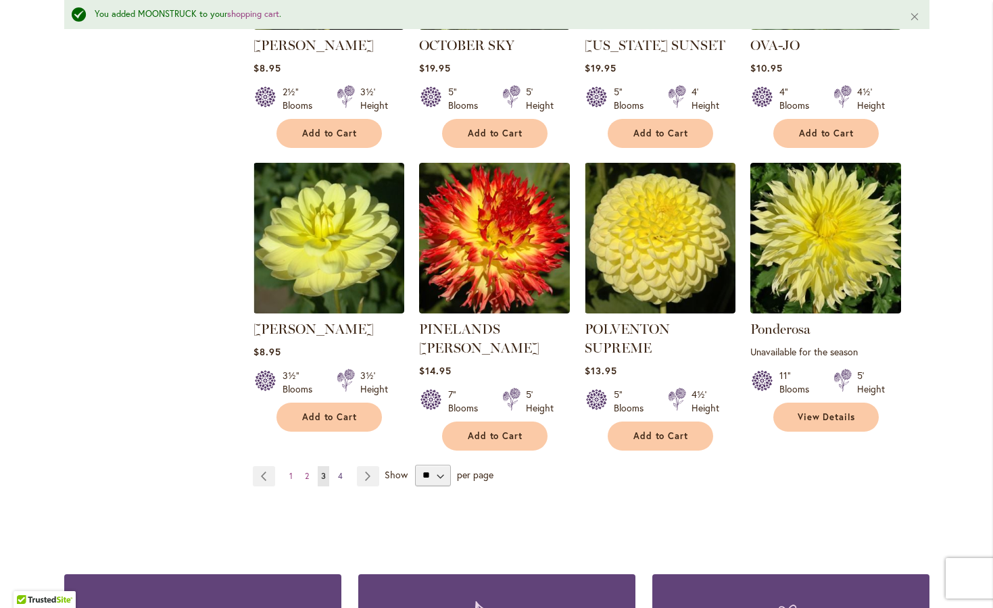
click at [338, 471] on span "4" at bounding box center [340, 476] width 5 height 10
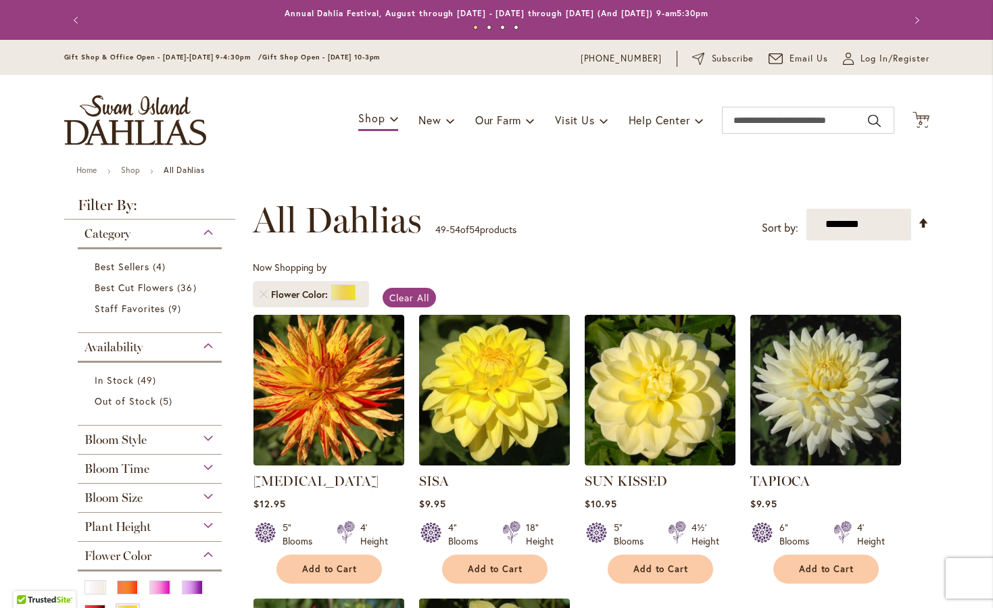
click at [908, 65] on div "My Account Log In/Register" at bounding box center [886, 59] width 87 height 16
click at [893, 62] on span "Log In/Register" at bounding box center [894, 59] width 69 height 14
